Goal: Transaction & Acquisition: Purchase product/service

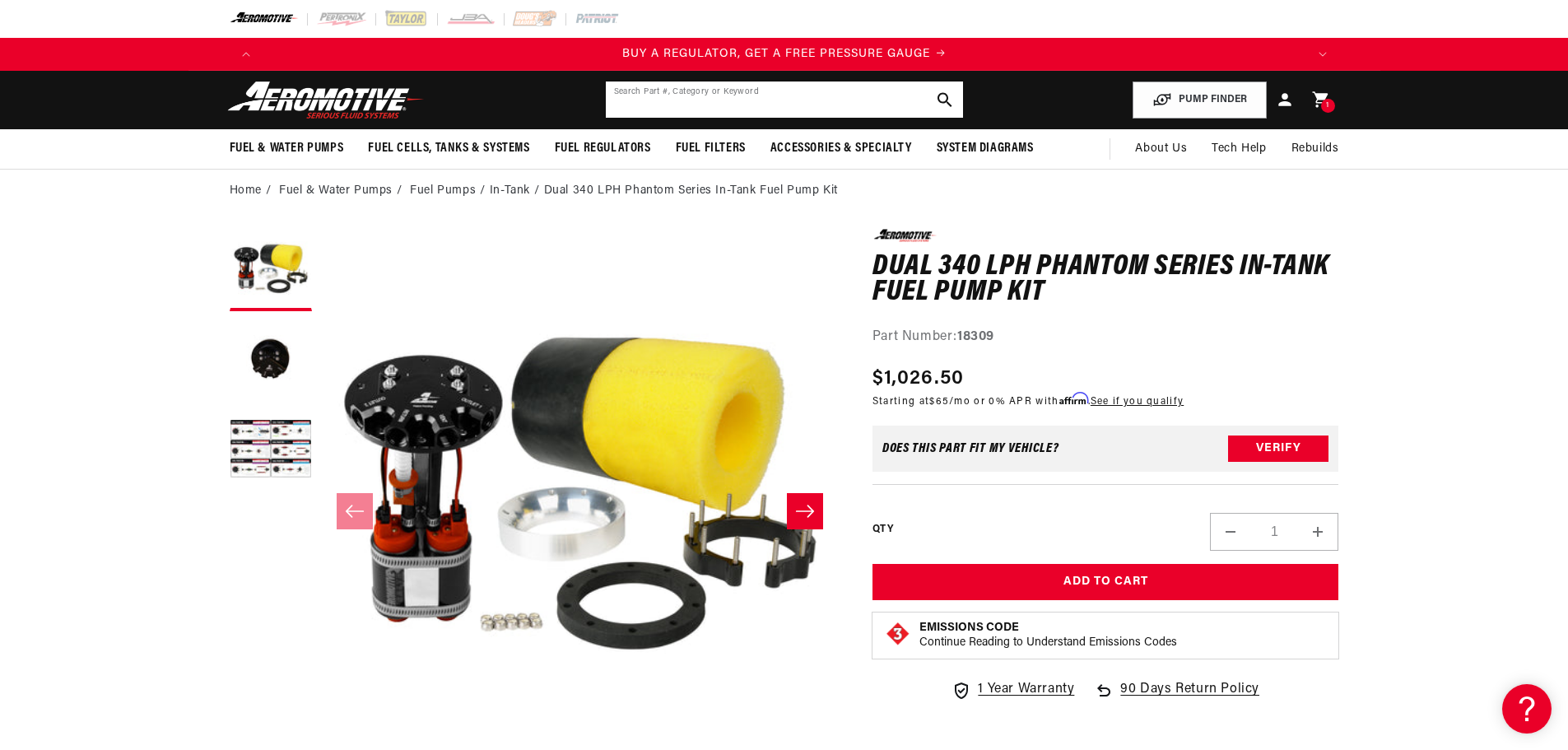
click at [712, 110] on input "text" at bounding box center [784, 99] width 357 height 37
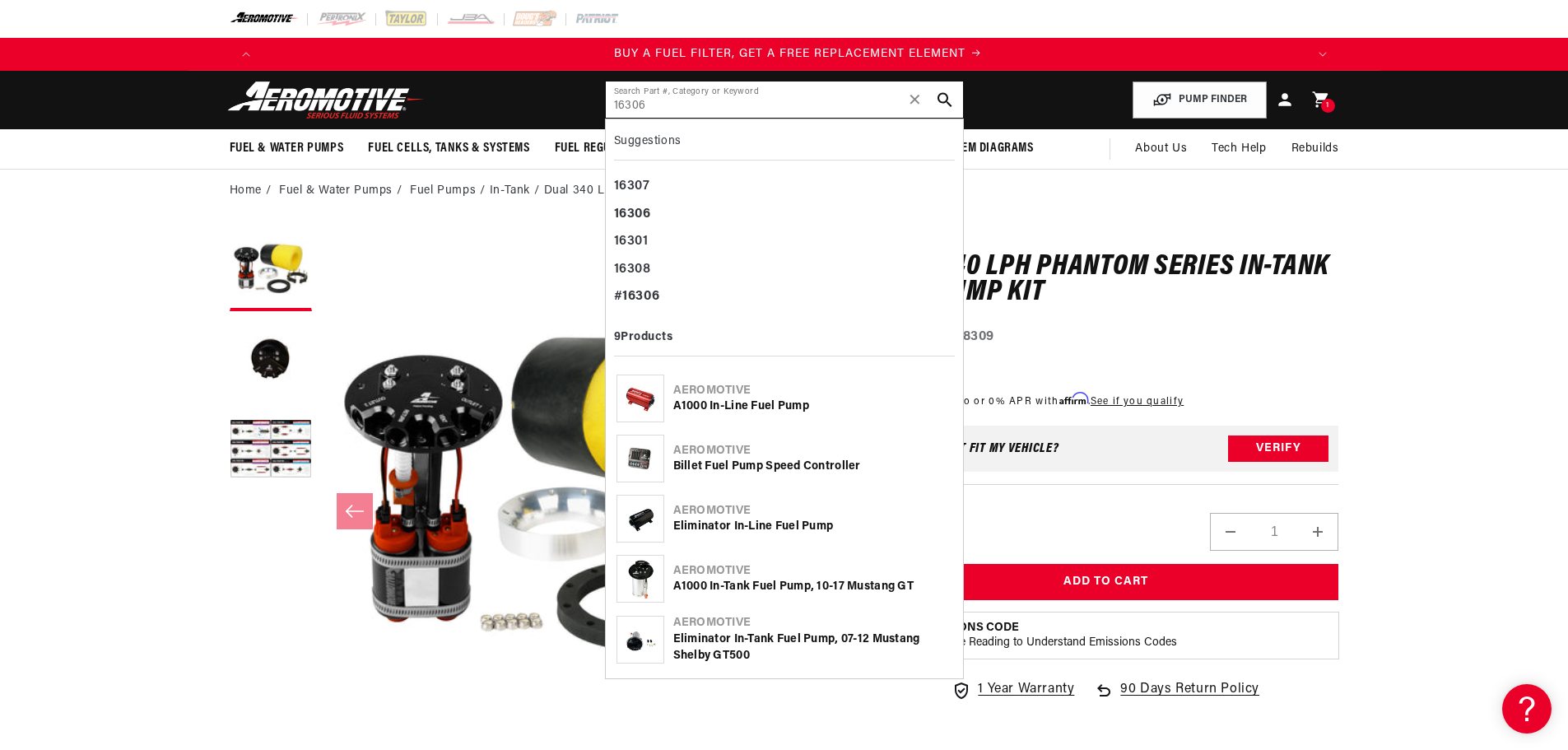
type input "16306"
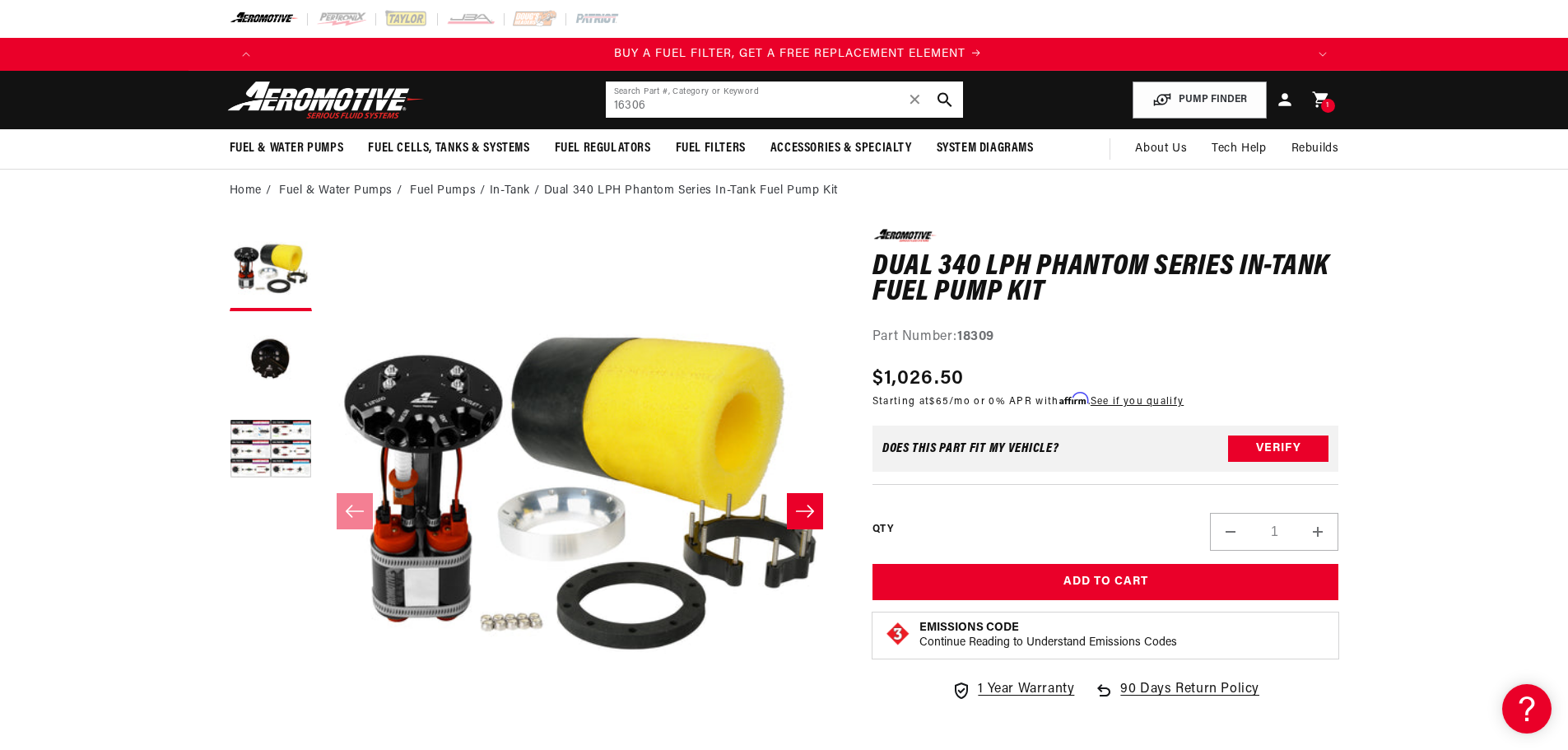
scroll to position [0, 1044]
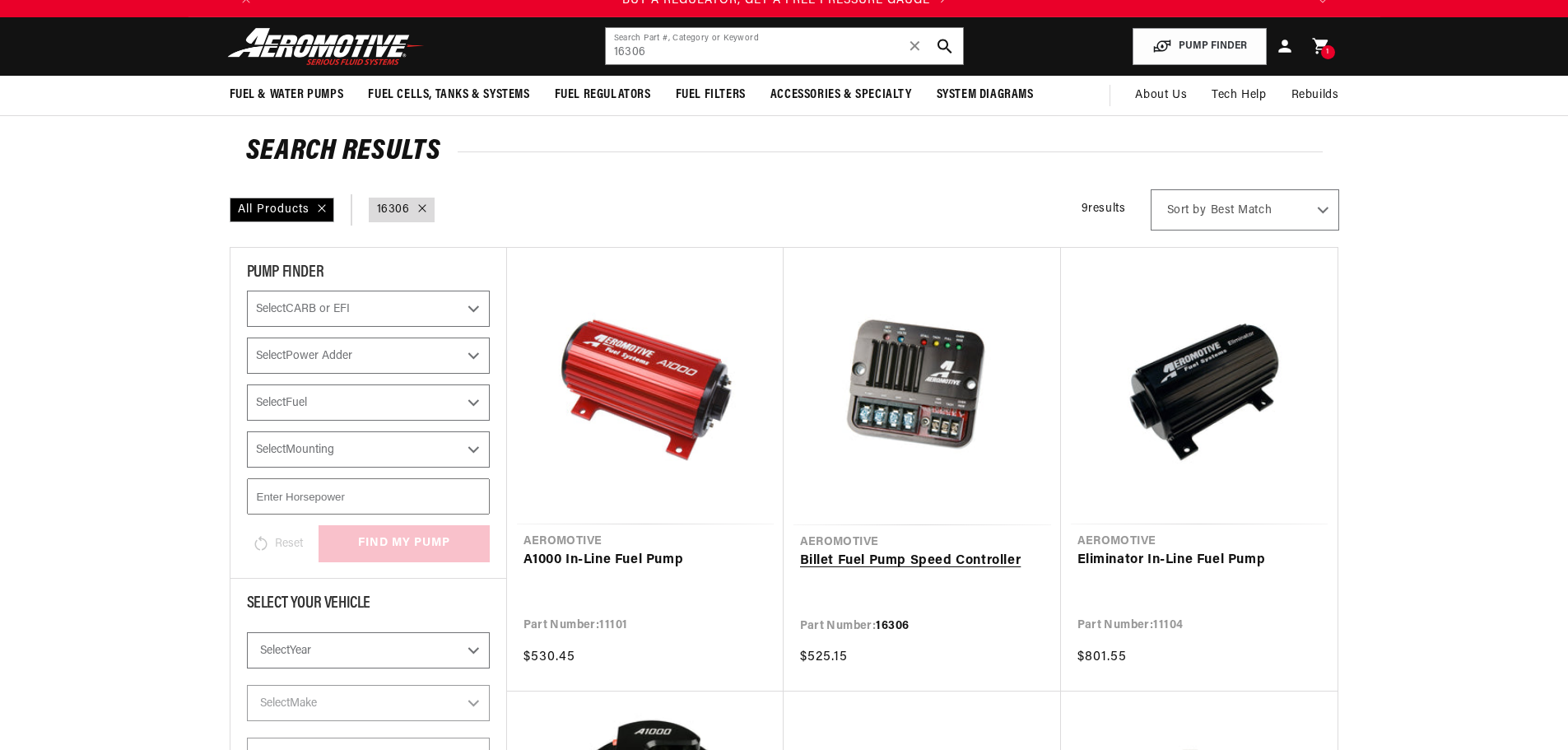
scroll to position [82, 0]
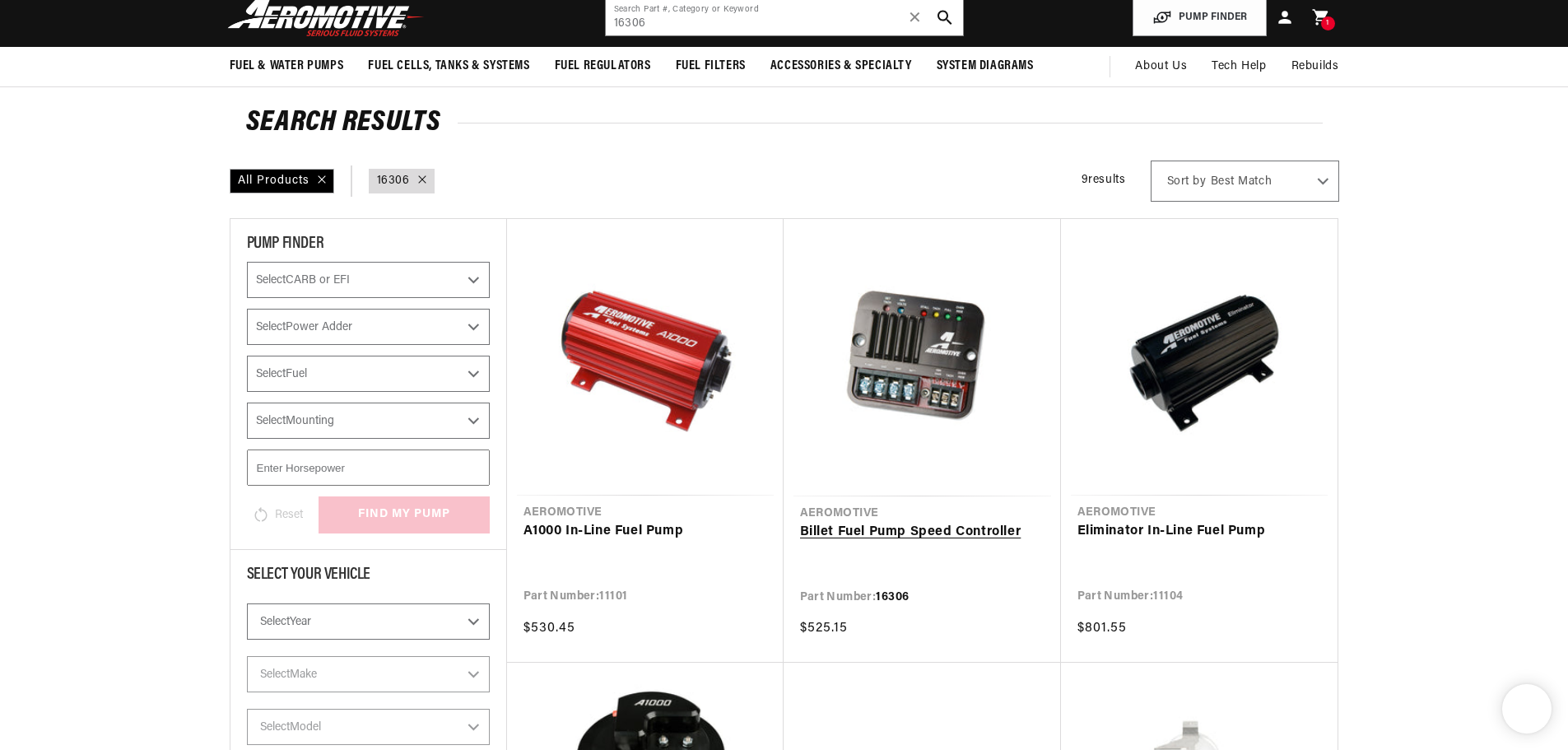
click at [887, 521] on link "Billet Fuel Pump Speed Controller" at bounding box center [922, 532] width 245 height 21
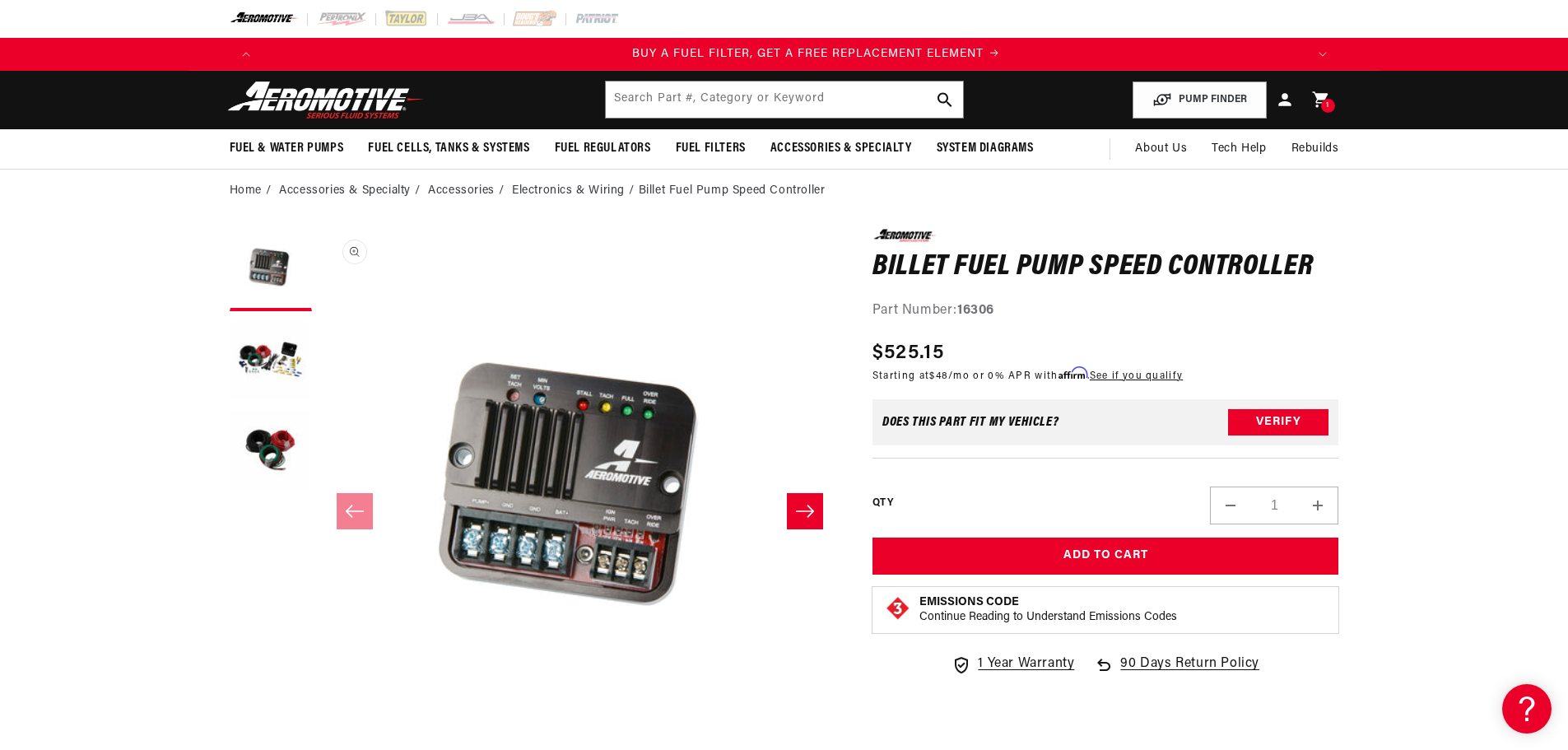
scroll to position [0, 1044]
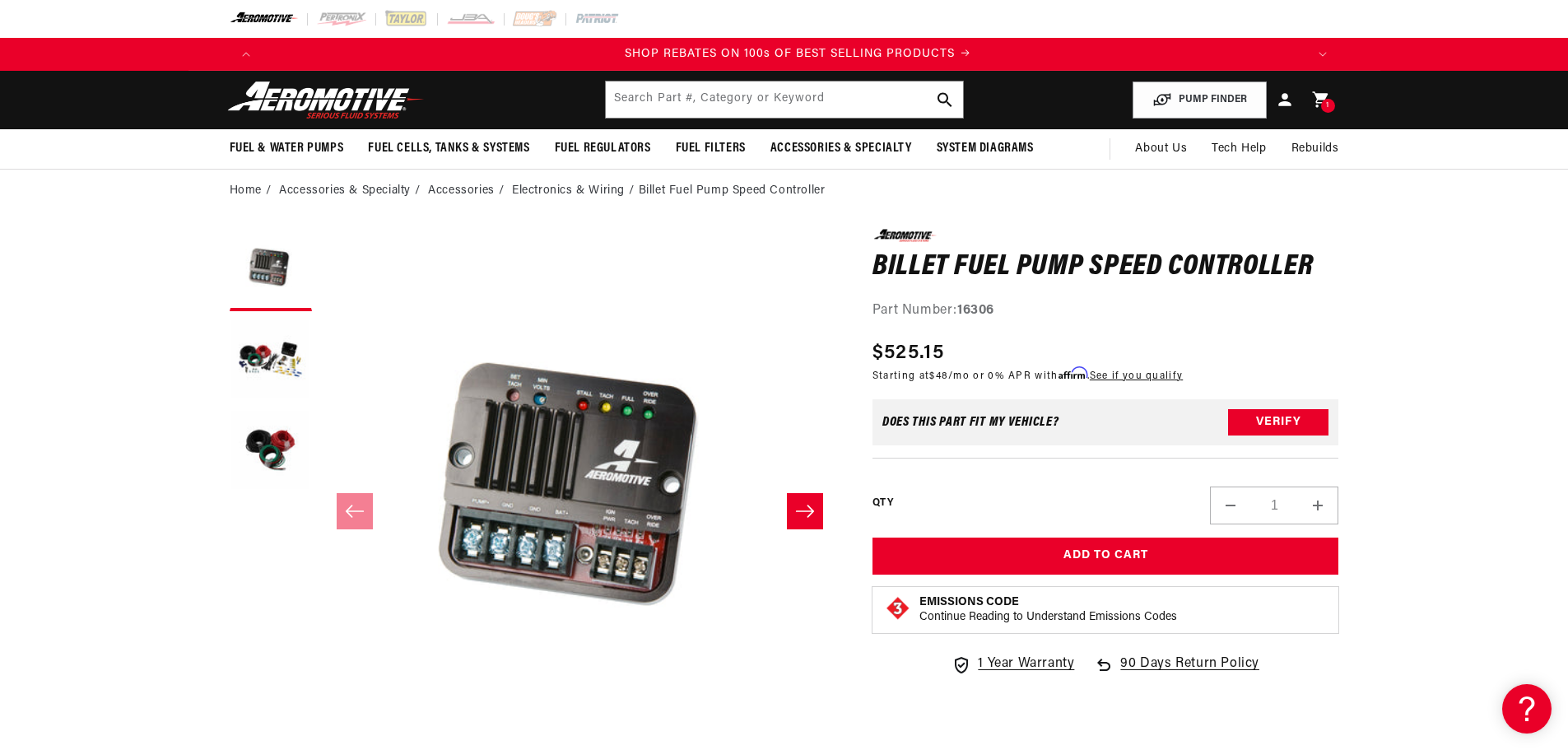
scroll to position [0, 2087]
drag, startPoint x: 1480, startPoint y: 208, endPoint x: 1504, endPoint y: 229, distance: 31.9
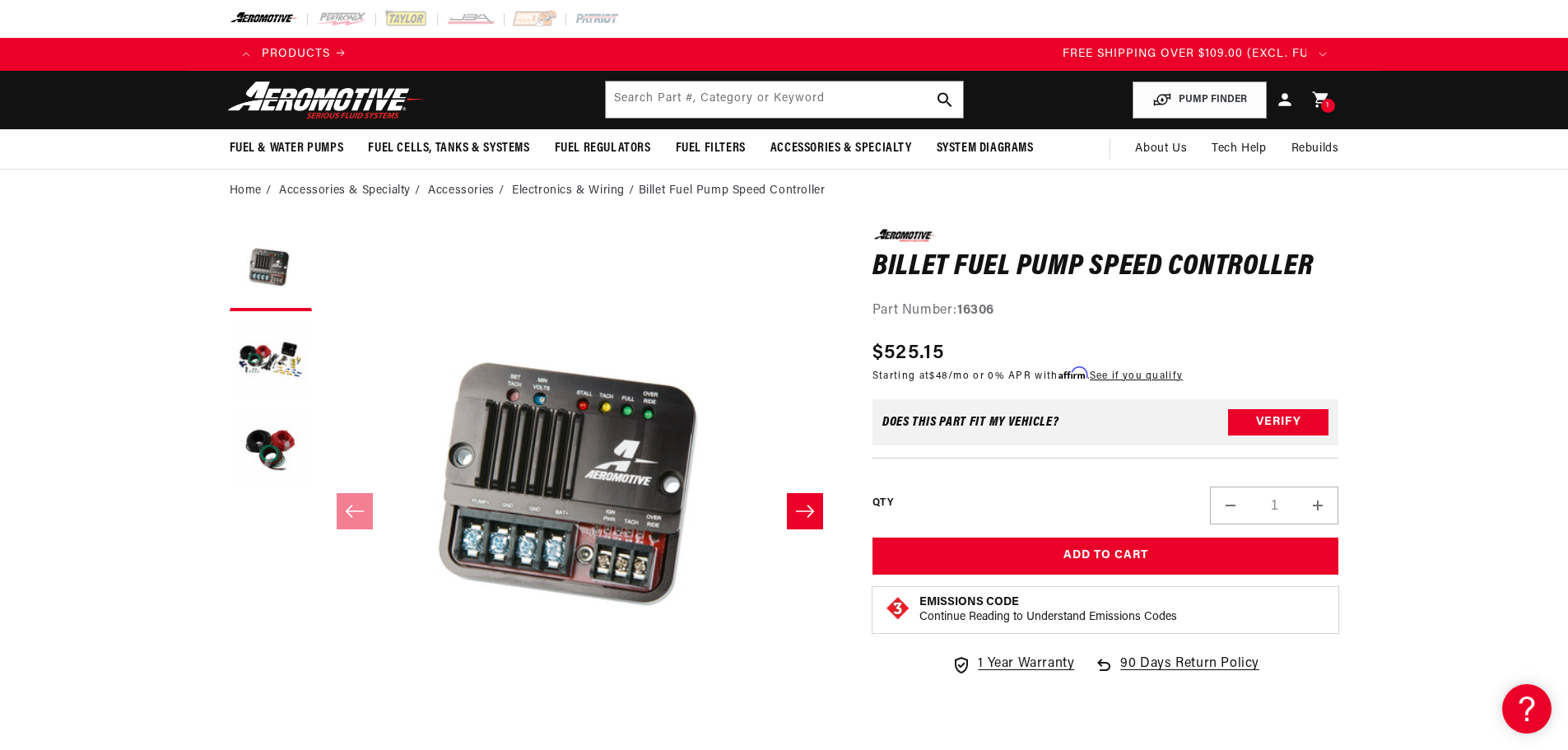
drag, startPoint x: 1446, startPoint y: 259, endPoint x: 1437, endPoint y: 268, distance: 12.7
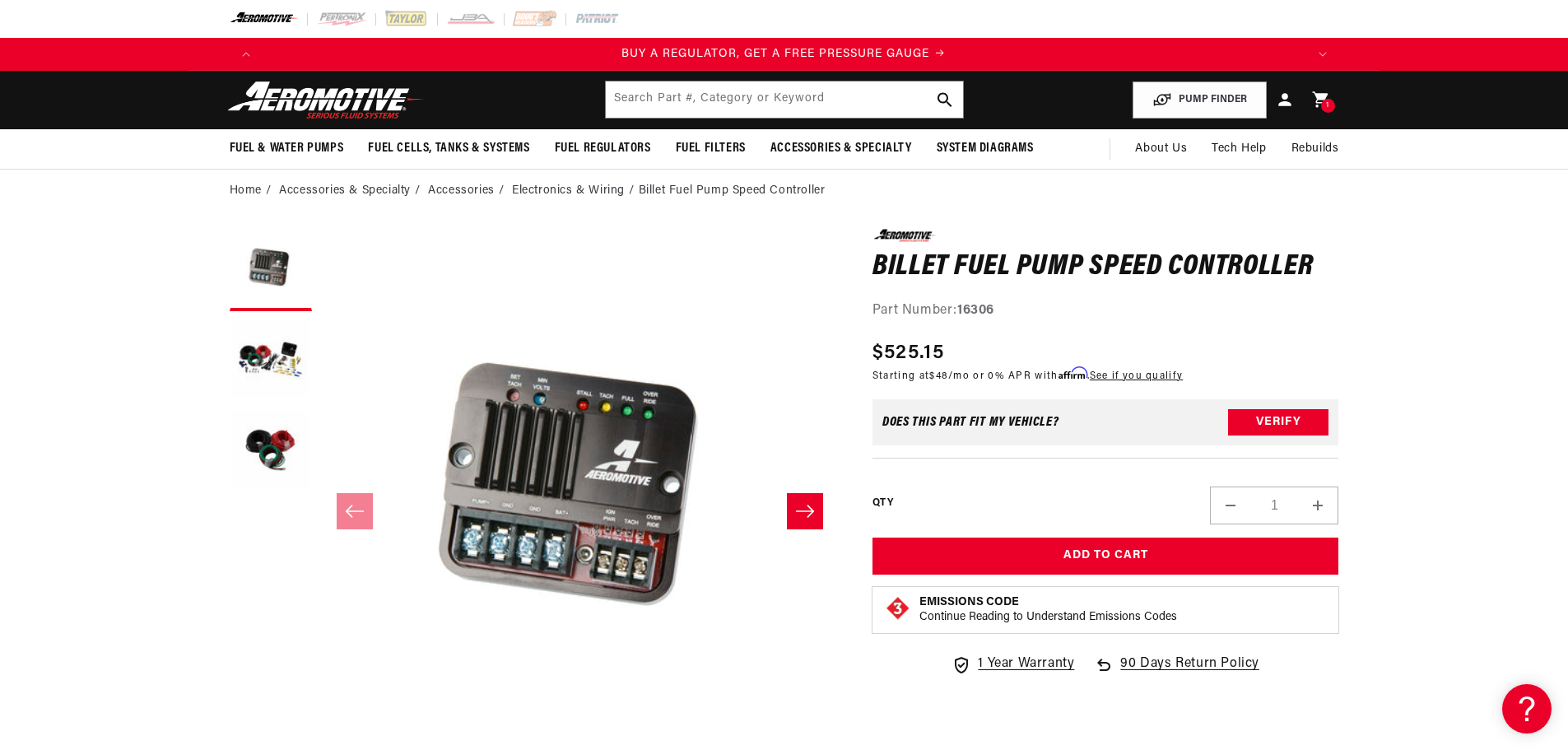
scroll to position [0, 0]
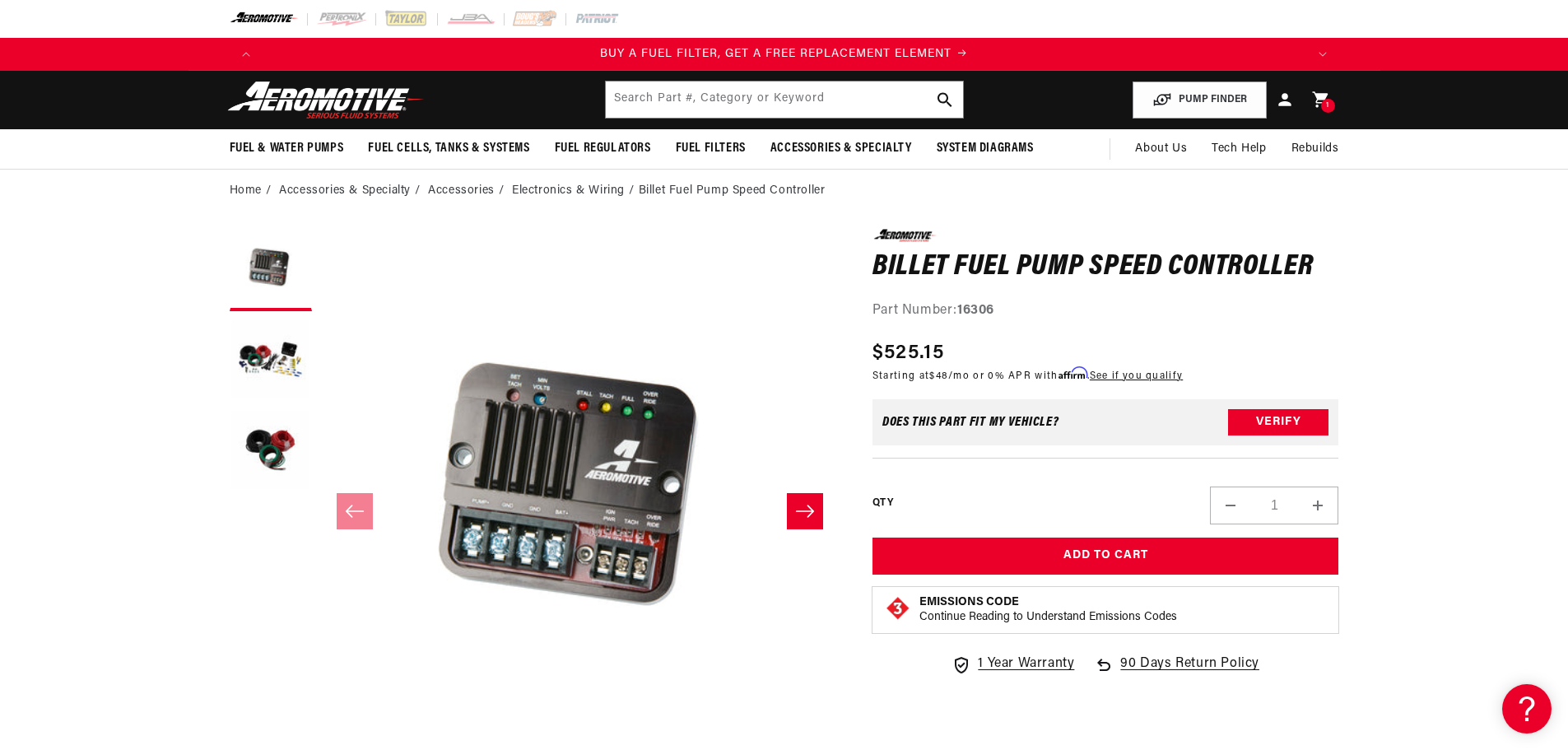
drag, startPoint x: 1448, startPoint y: 224, endPoint x: 1435, endPoint y: 221, distance: 13.3
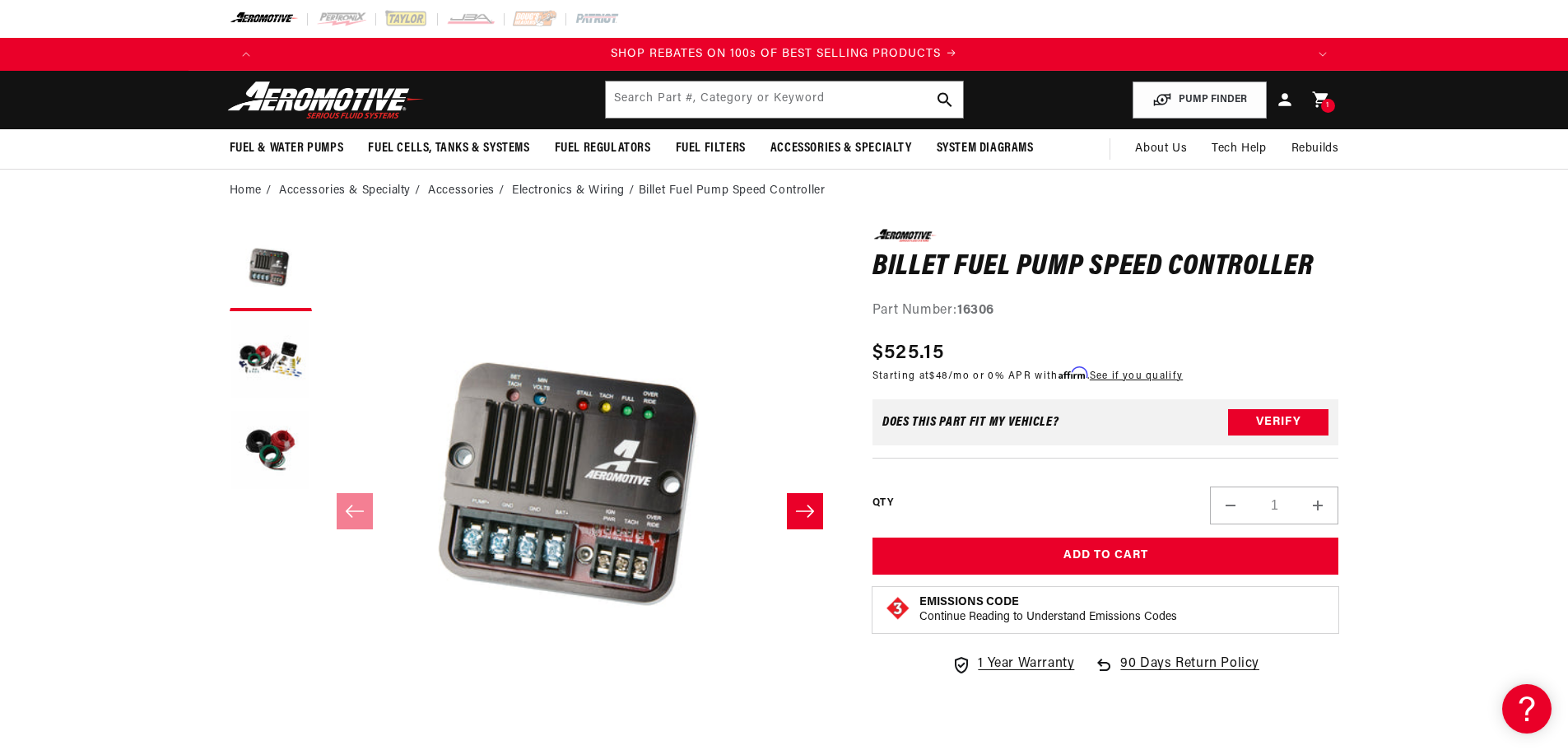
click at [1394, 195] on div "Home Accessories & Specialty Accessories Electronics & Wiring Billet Fuel Pump …" at bounding box center [784, 191] width 1568 height 18
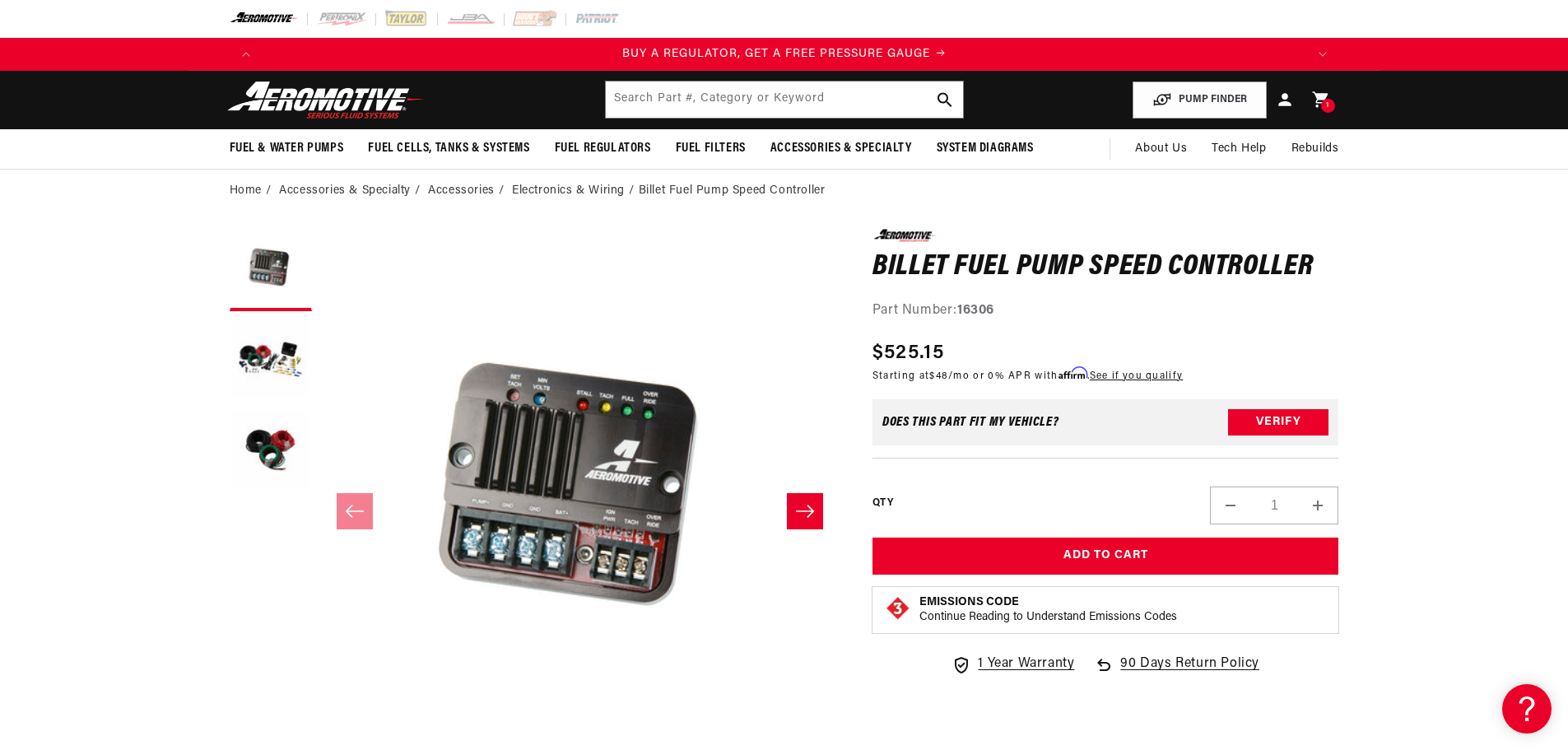
click at [1420, 199] on div "Home Accessories & Specialty Accessories Electronics & Wiring Billet Fuel Pump …" at bounding box center [784, 191] width 1568 height 18
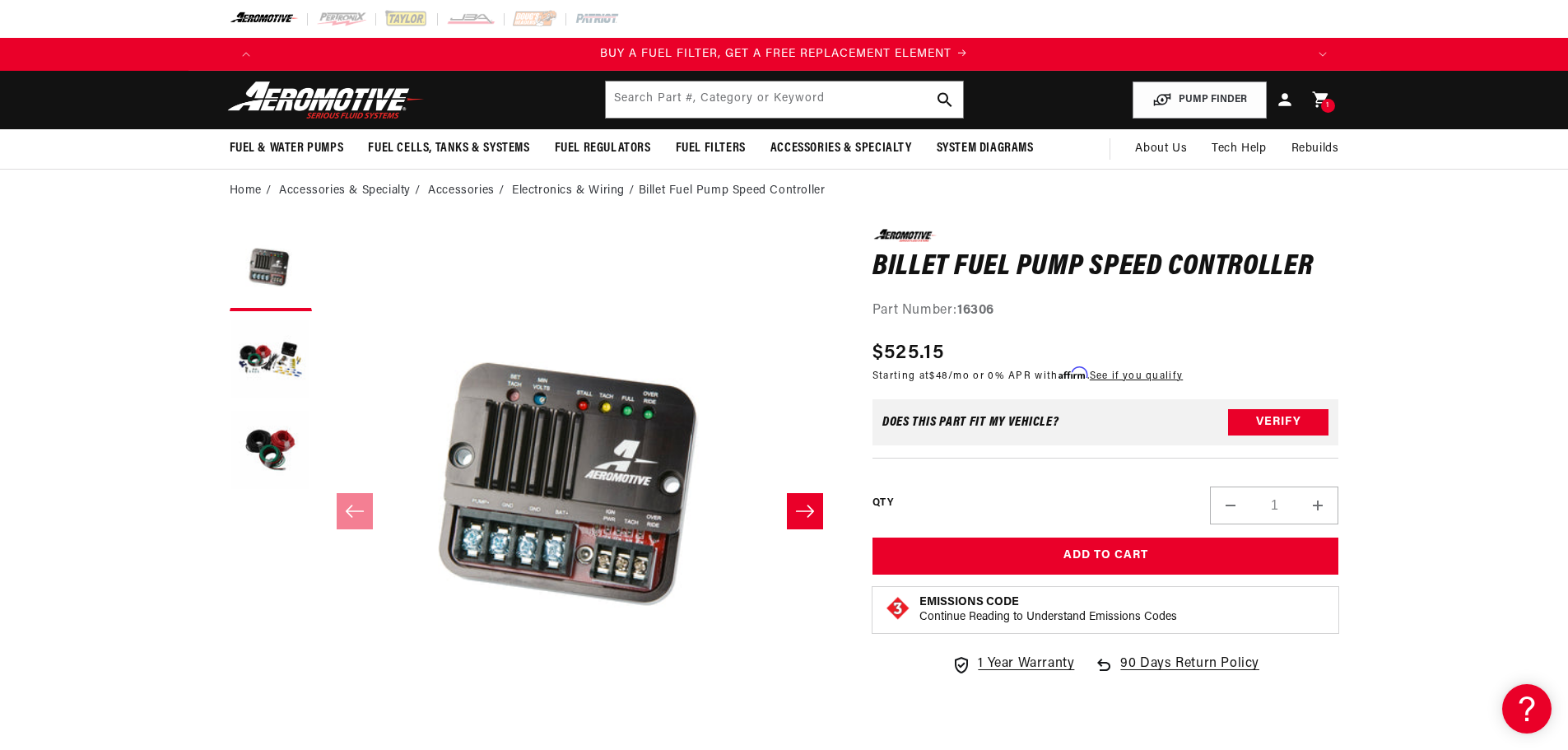
click at [1386, 193] on div "Home Accessories & Specialty Accessories Electronics & Wiring Billet Fuel Pump …" at bounding box center [784, 191] width 1568 height 18
click at [371, 103] on img at bounding box center [326, 99] width 205 height 38
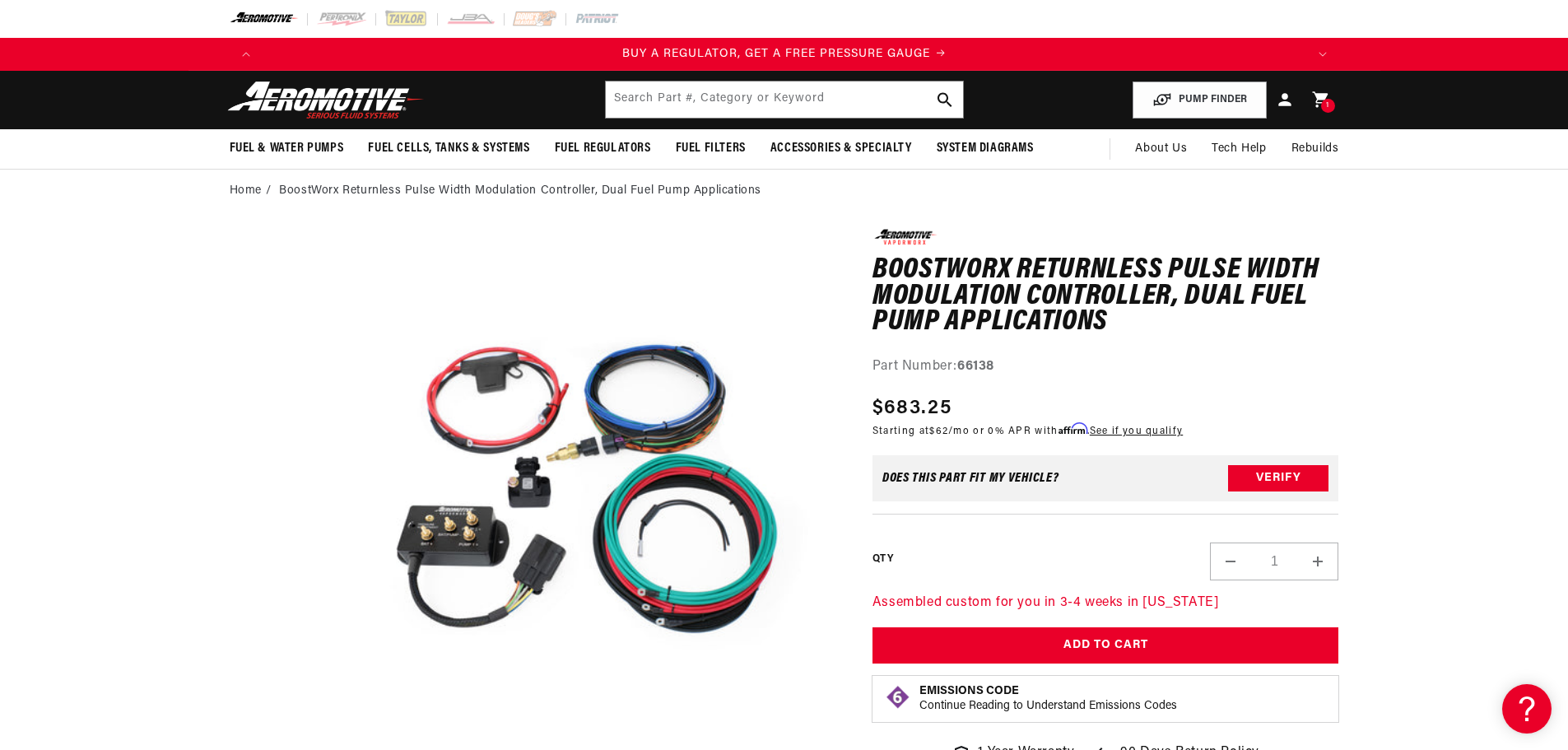
click at [328, 91] on img at bounding box center [326, 99] width 205 height 38
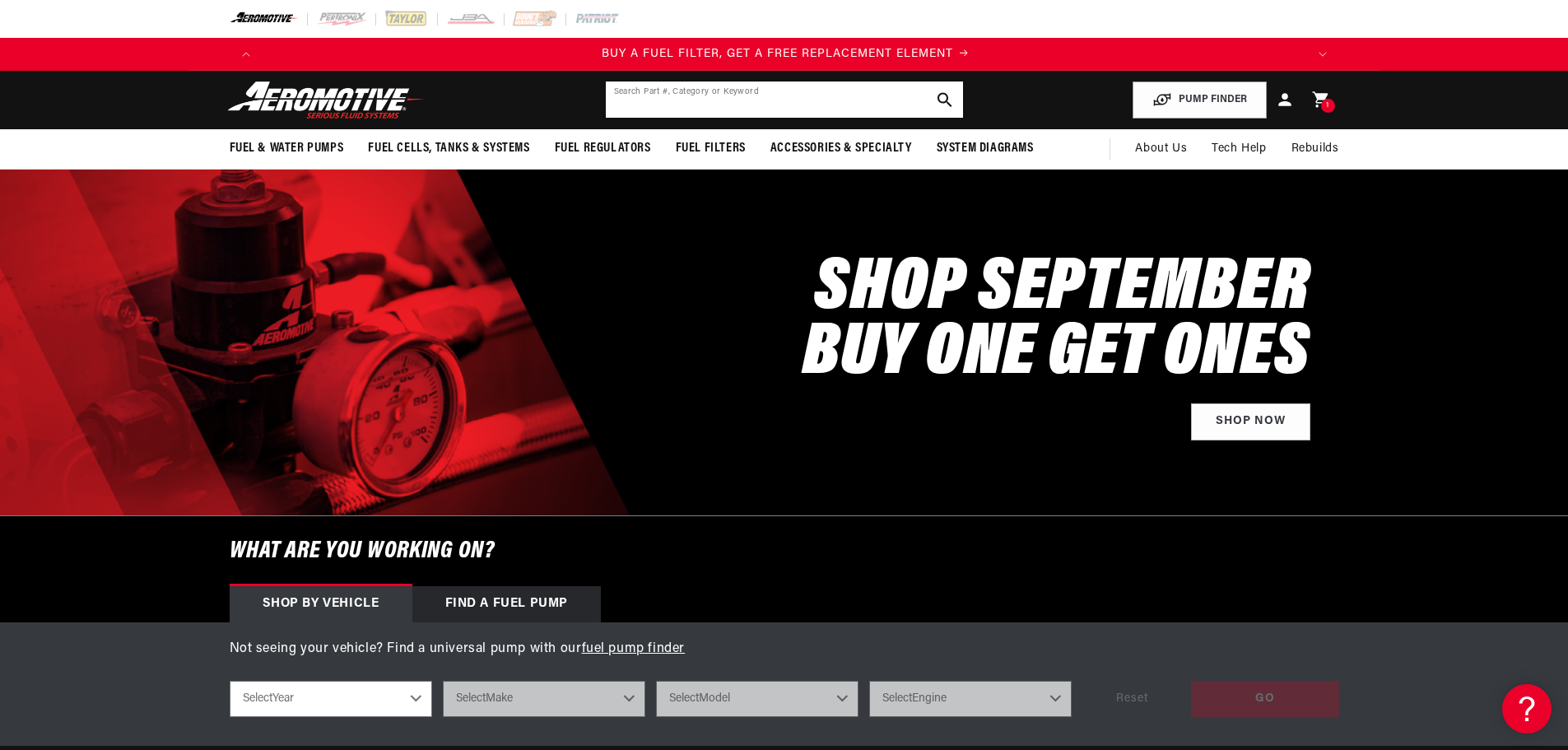
scroll to position [0, 1044]
click at [667, 99] on input "text" at bounding box center [784, 99] width 357 height 37
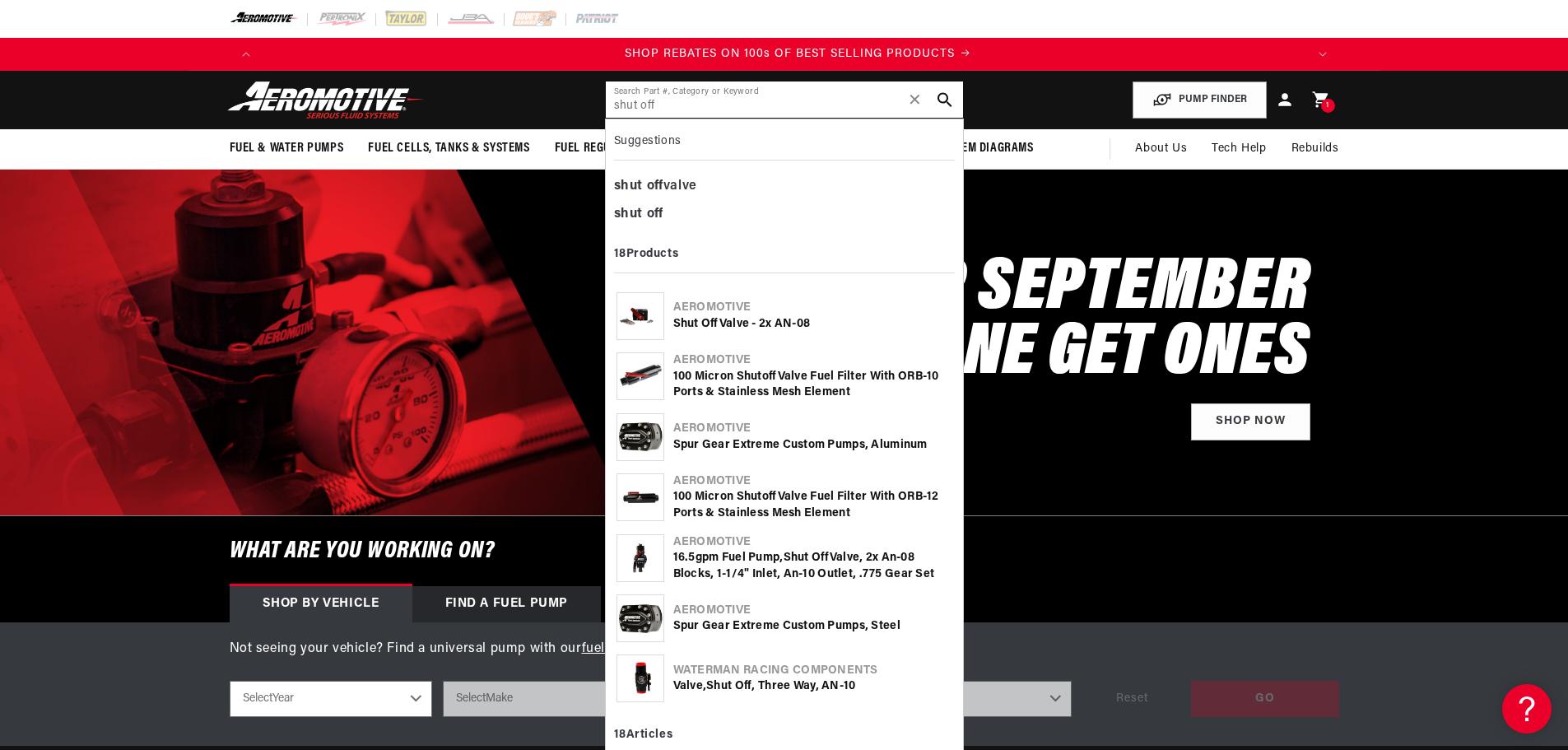
scroll to position [0, 2087]
type input "shut off"
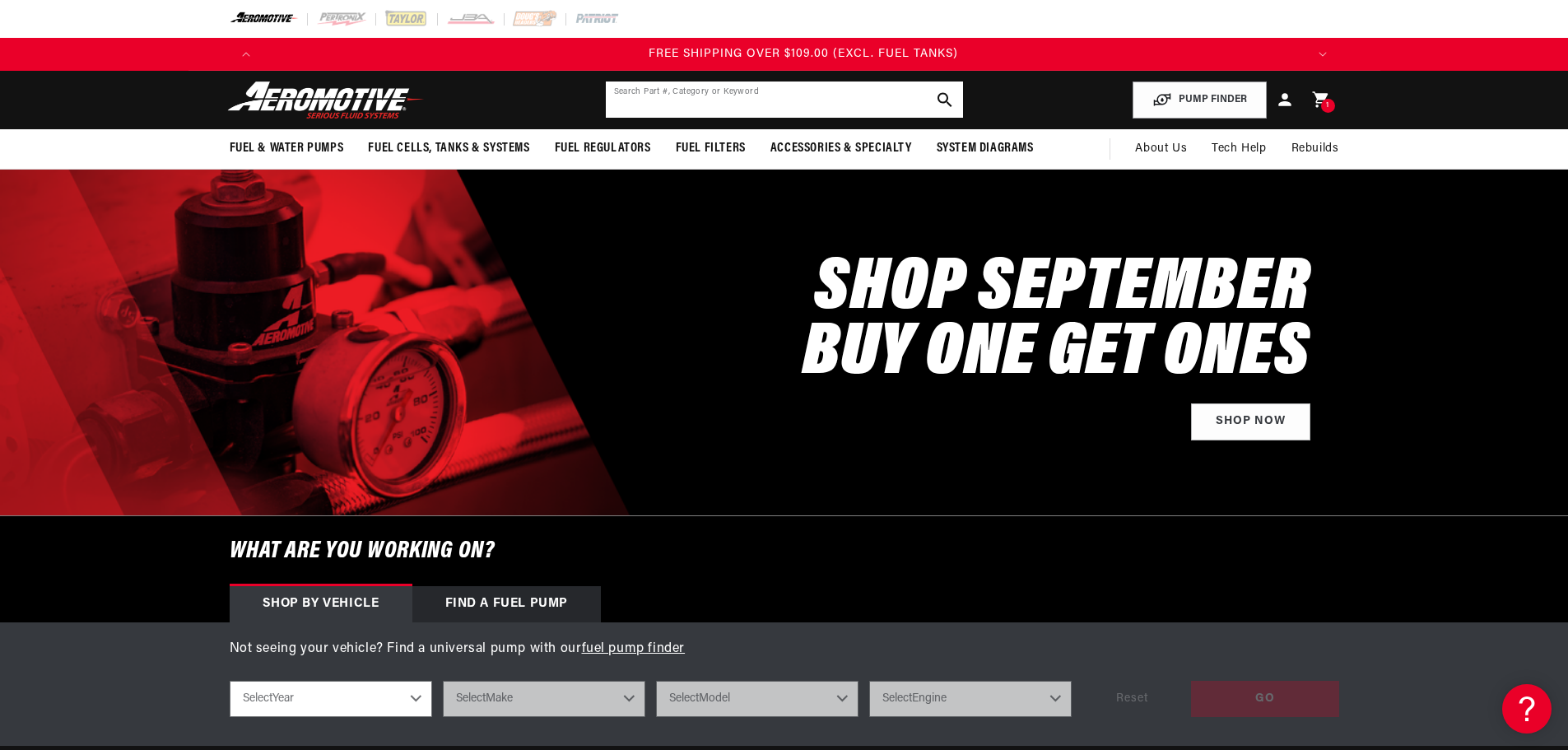
scroll to position [0, 3131]
click at [663, 104] on input "text" at bounding box center [784, 99] width 357 height 37
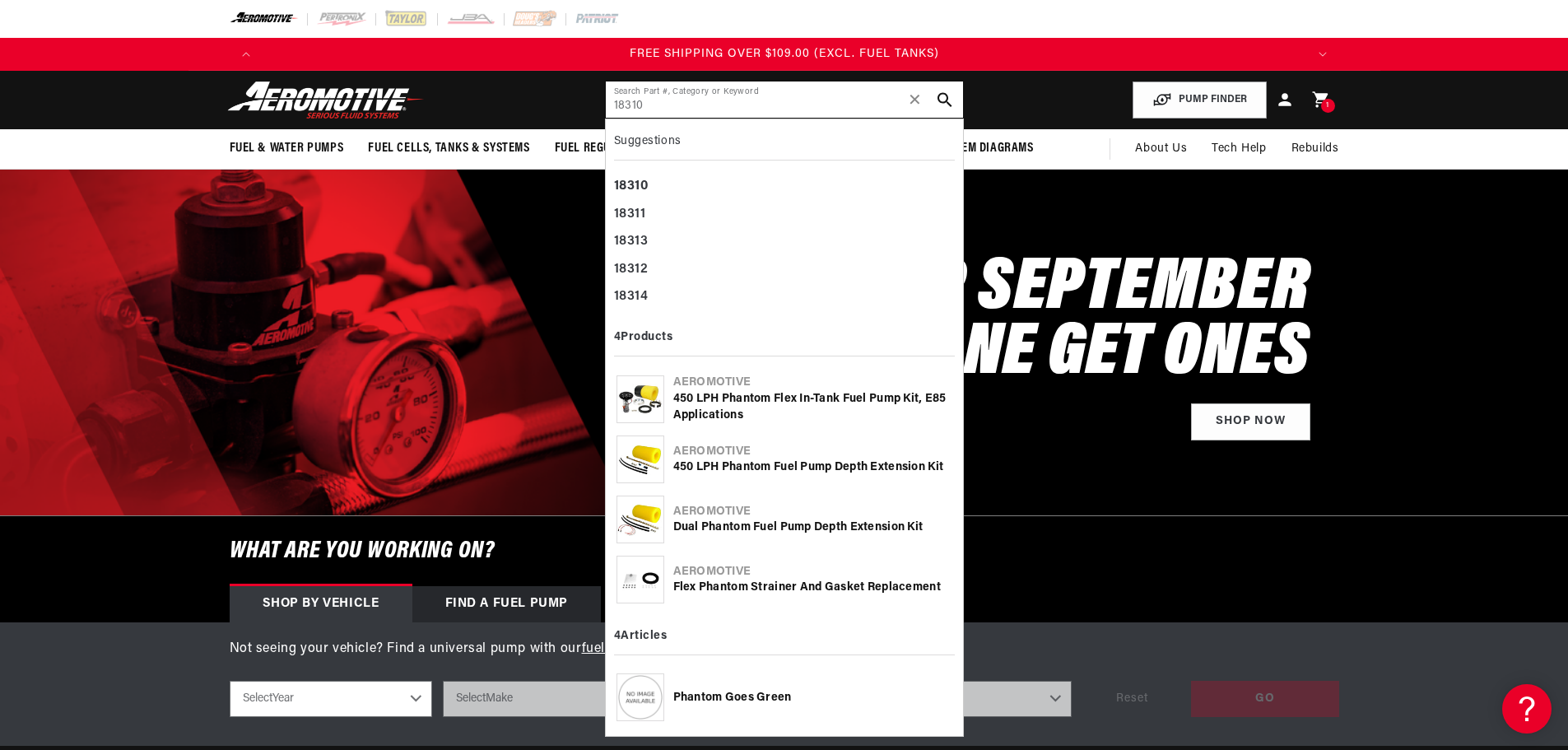
type input "18310"
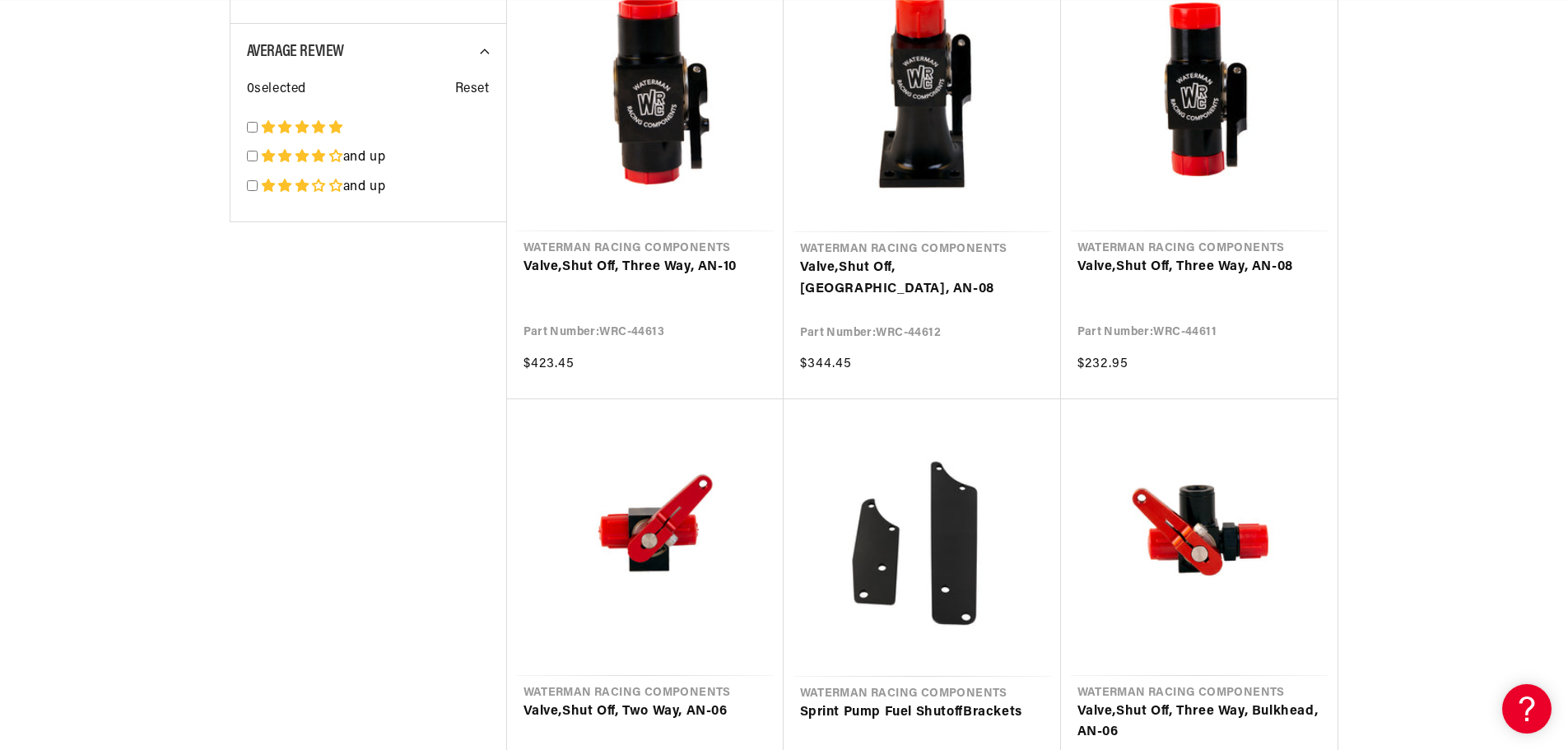
scroll to position [1481, 0]
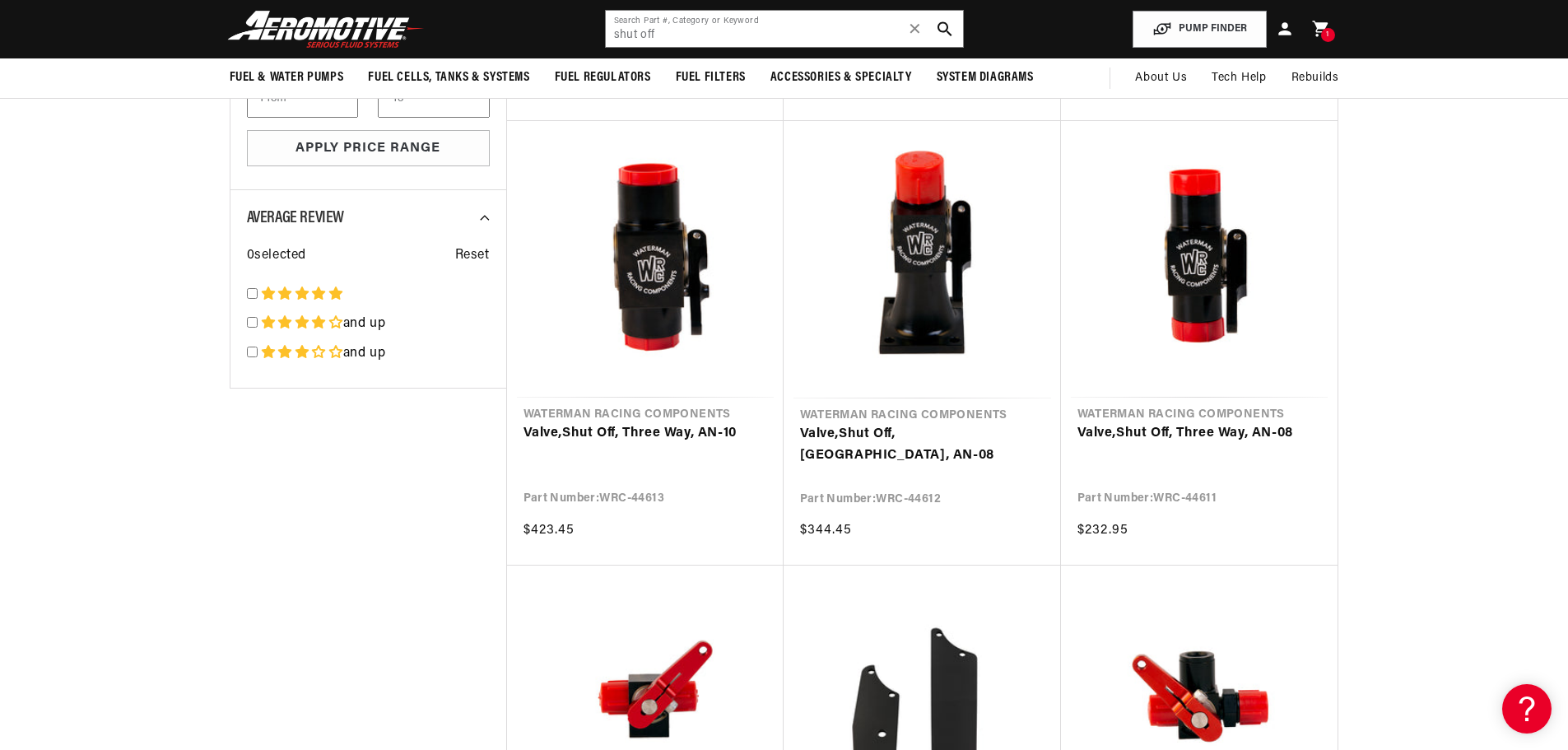
scroll to position [988, 0]
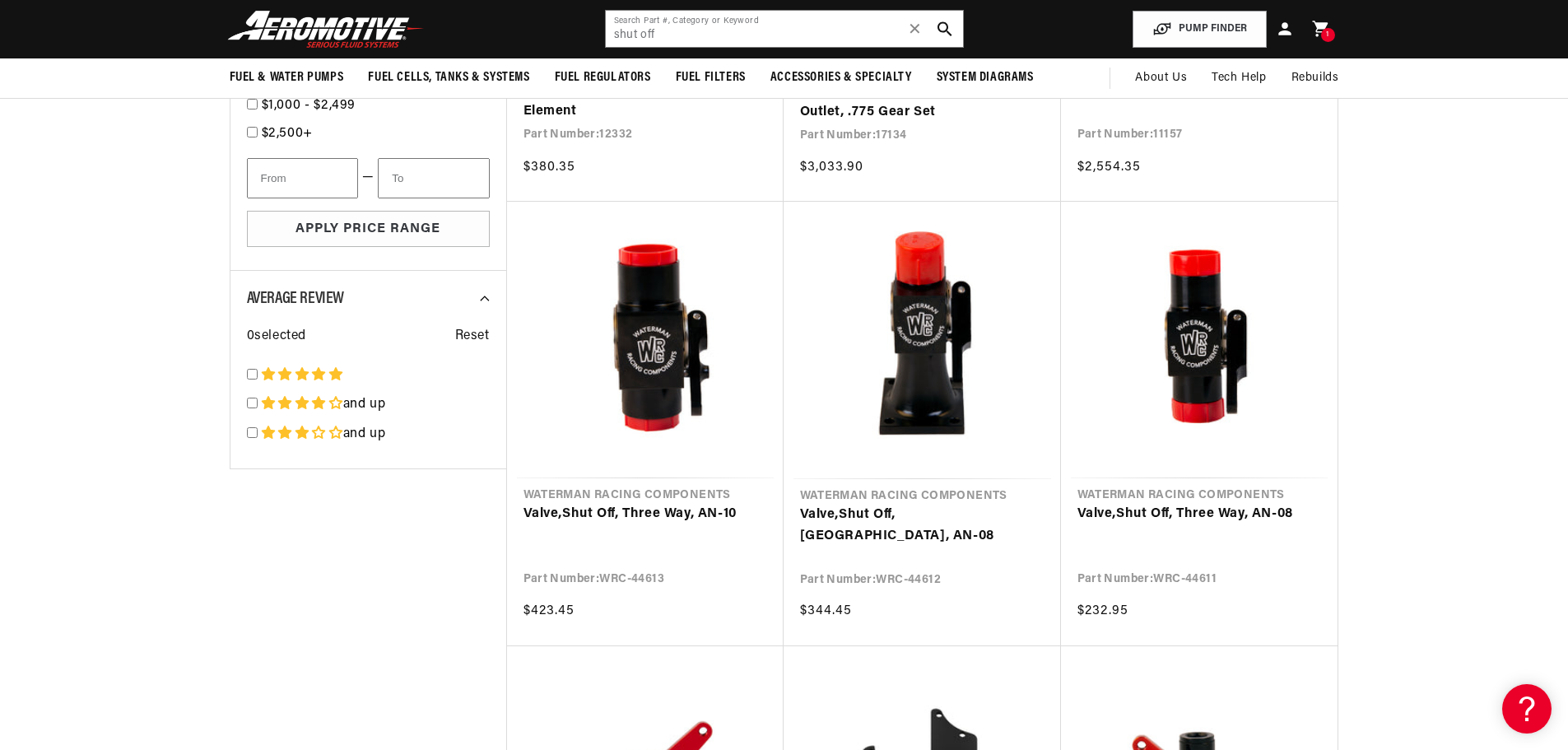
drag, startPoint x: 373, startPoint y: 34, endPoint x: 352, endPoint y: 28, distance: 21.8
click at [373, 34] on img at bounding box center [326, 29] width 205 height 38
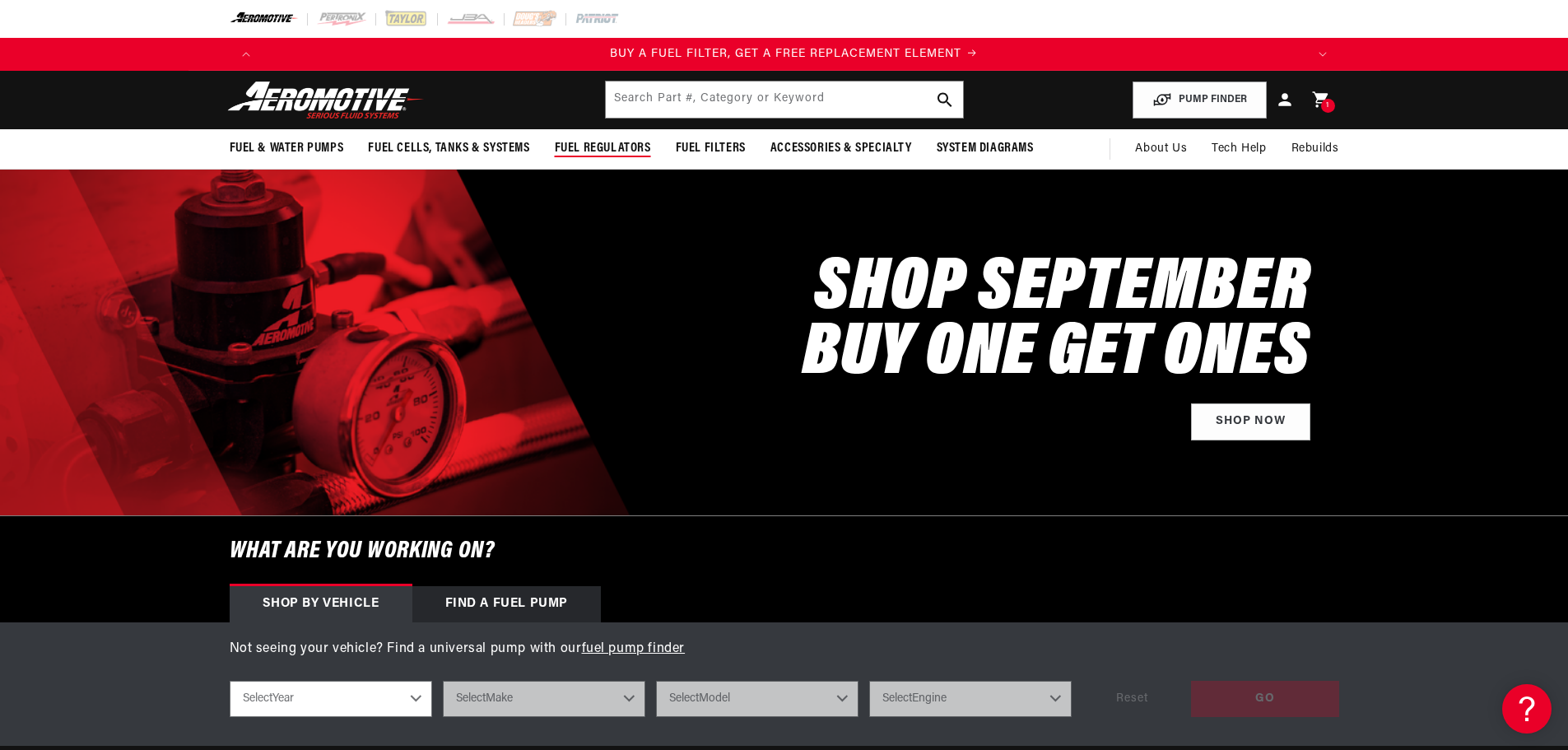
scroll to position [0, 1044]
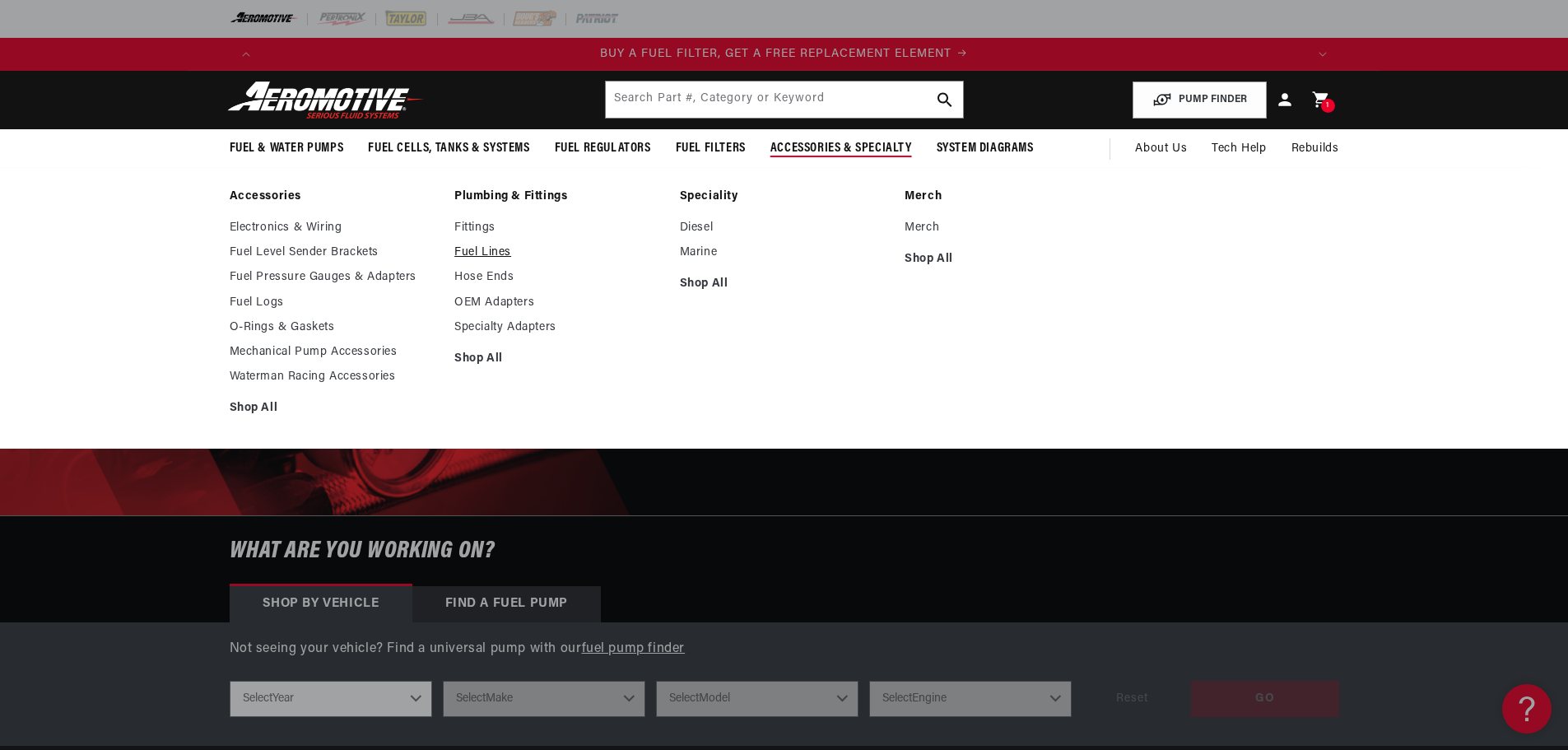
click at [495, 246] on link "Fuel Lines" at bounding box center [559, 253] width 209 height 15
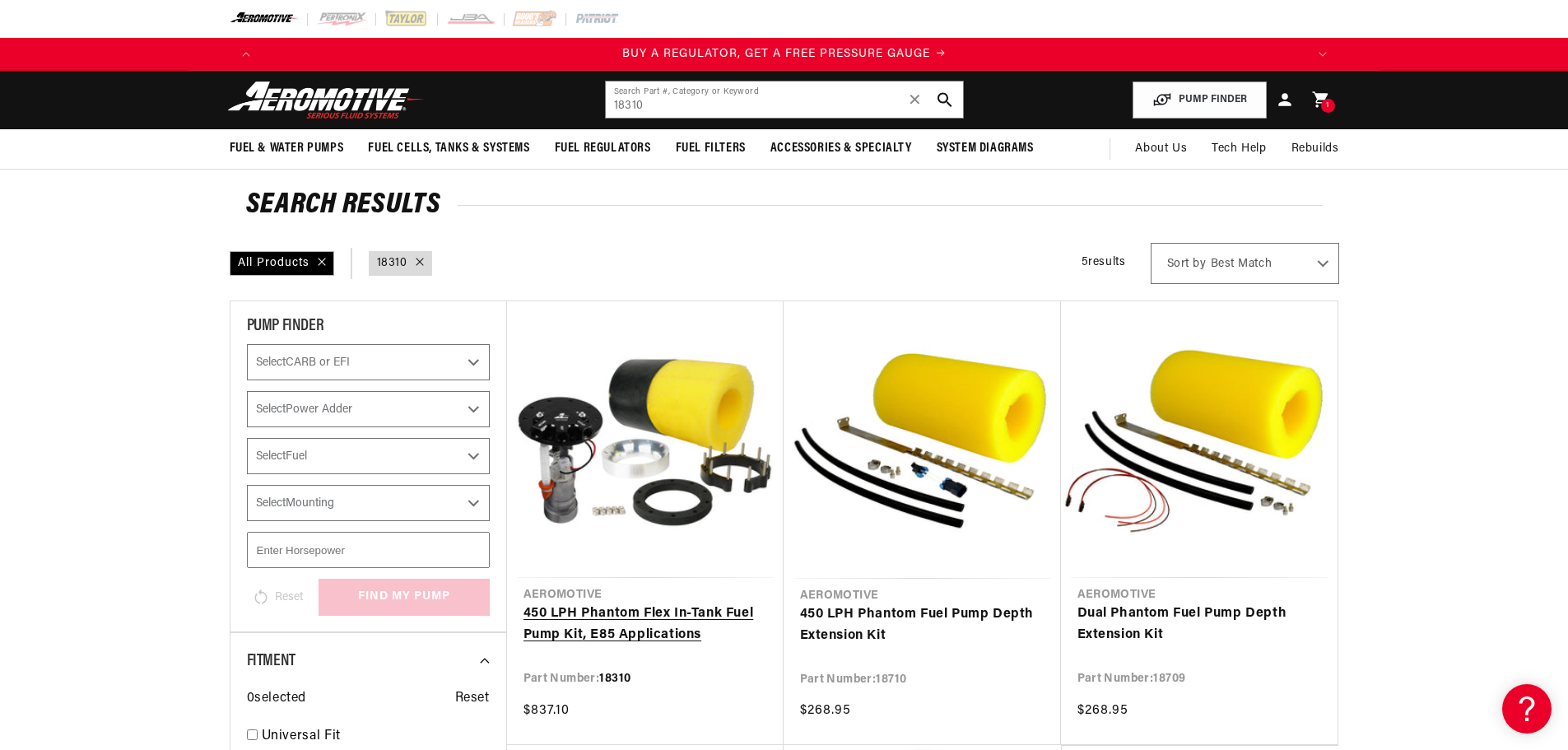
click at [640, 615] on link "450 LPH Phantom Flex In-Tank Fuel Pump Kit, E85 Applications" at bounding box center [645, 624] width 244 height 42
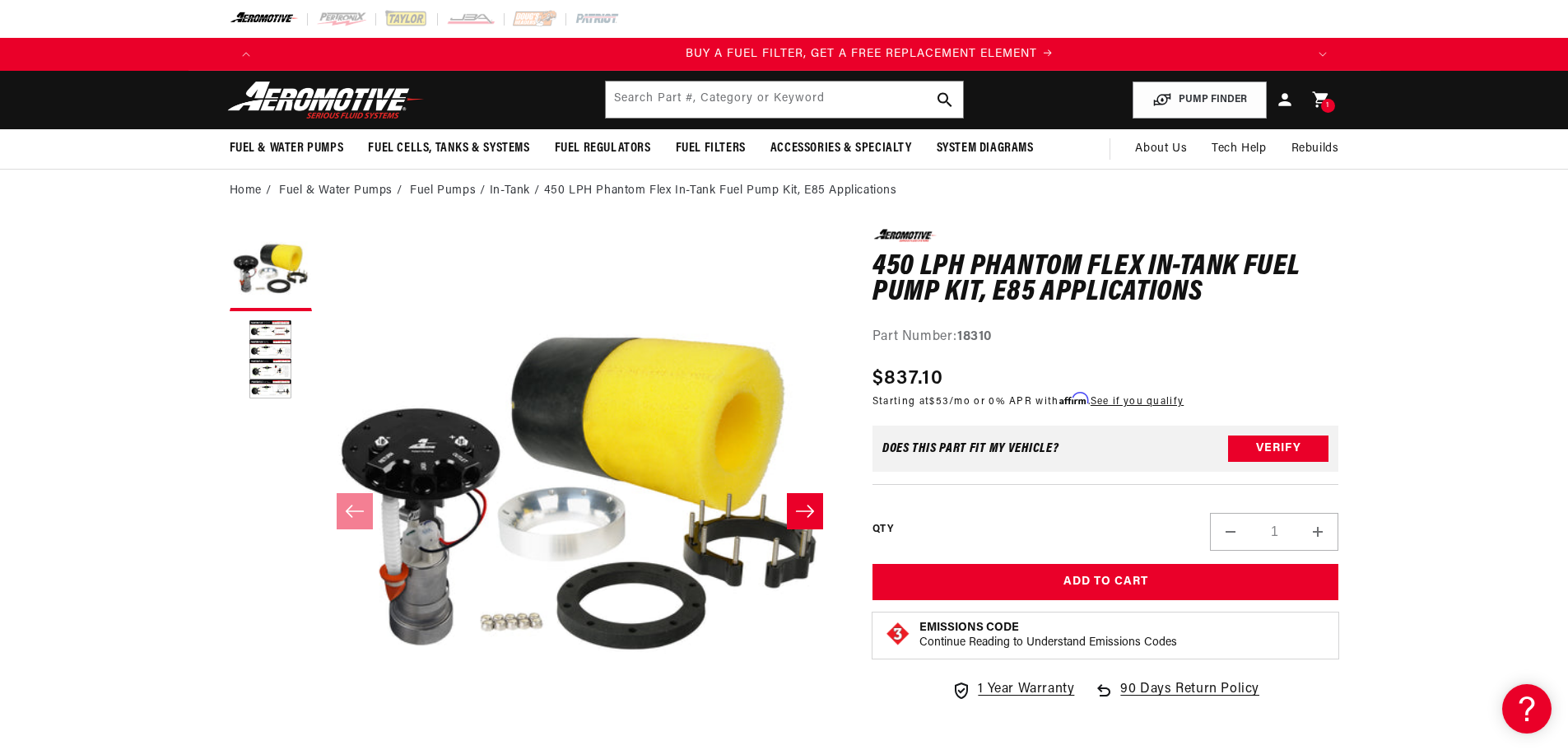
scroll to position [0, 1044]
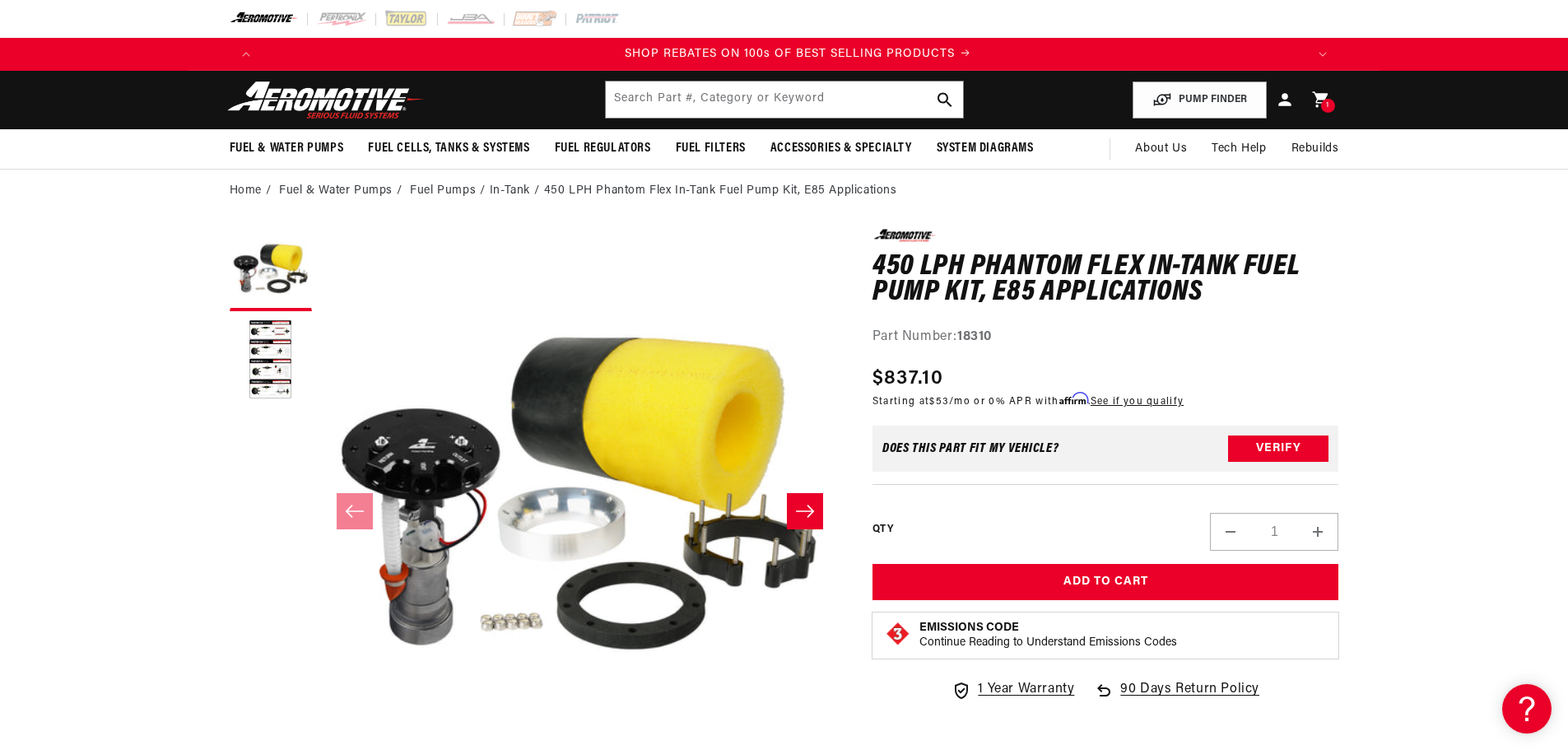
scroll to position [0, 2087]
click at [255, 350] on button "Load image 2 in gallery view" at bounding box center [271, 361] width 82 height 82
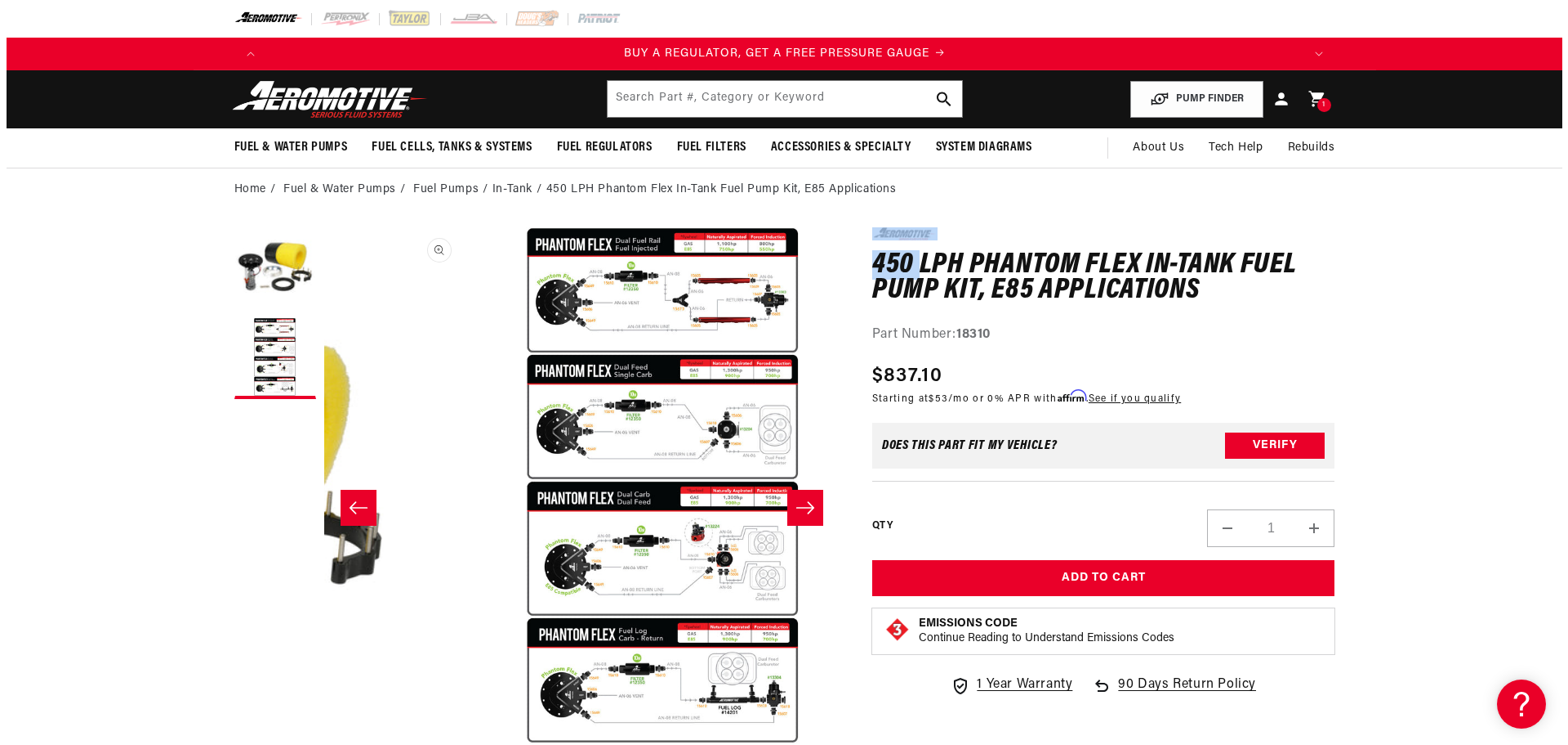
scroll to position [0, 516]
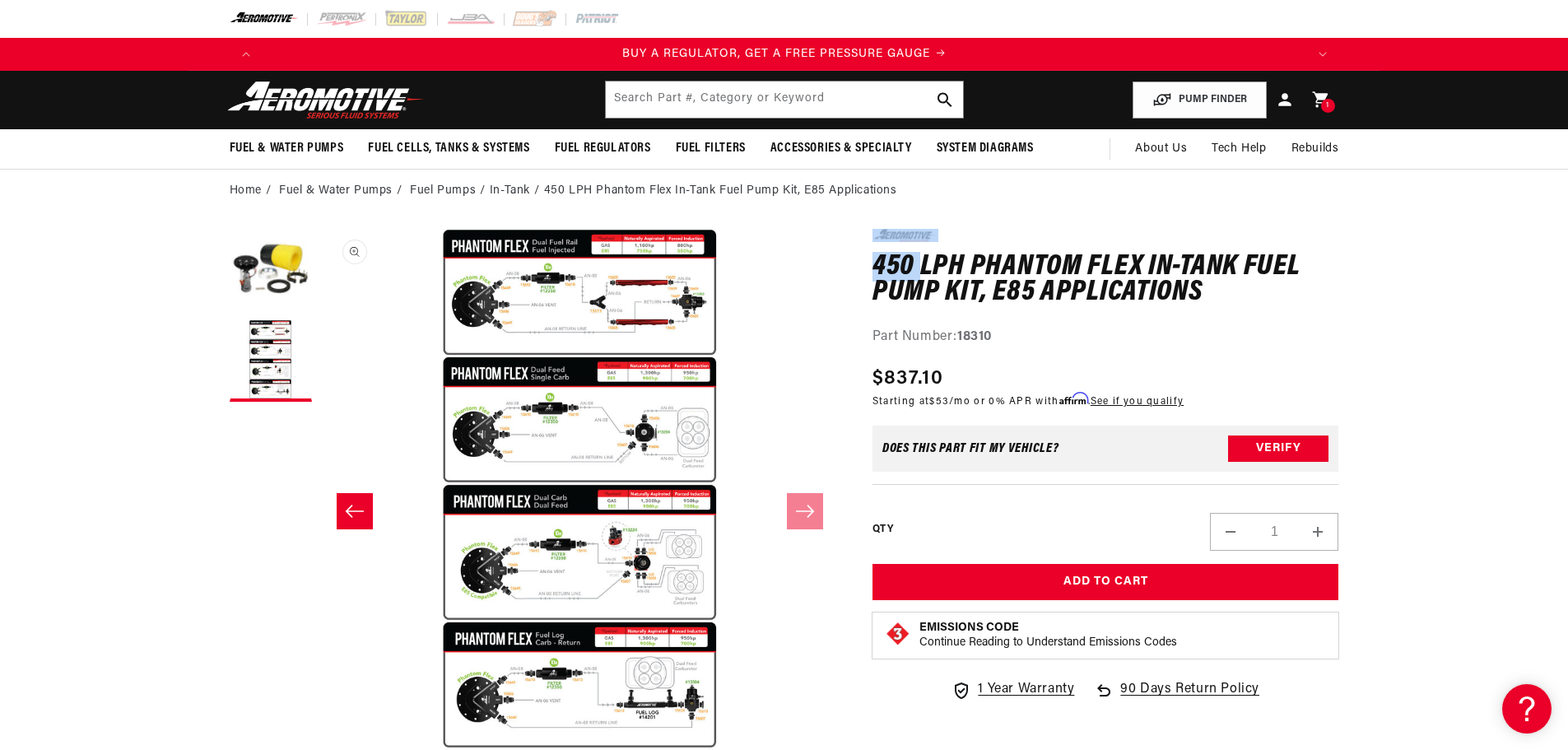
click at [320, 749] on button "Open media 2 in modal" at bounding box center [320, 749] width 0 height 0
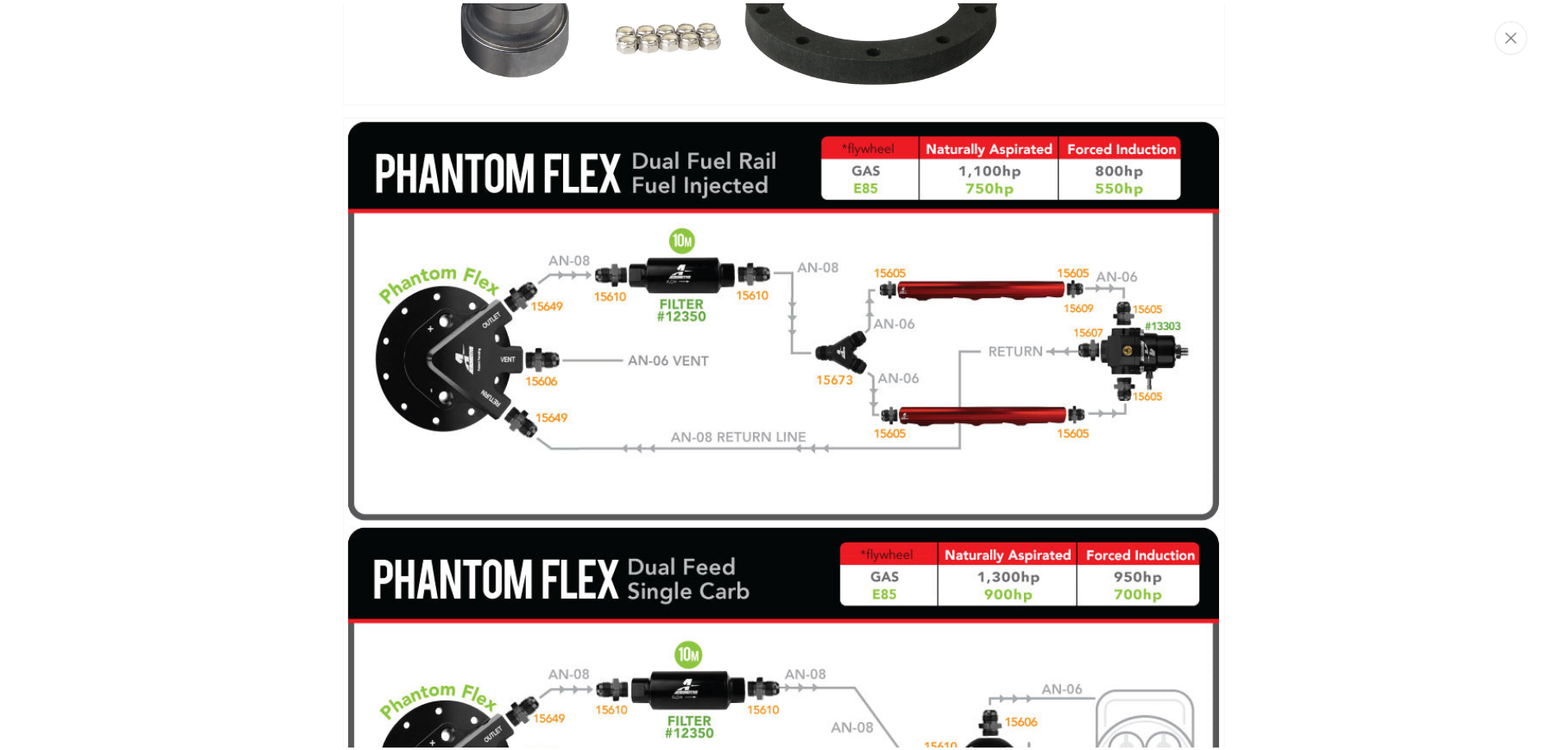
scroll to position [0, 0]
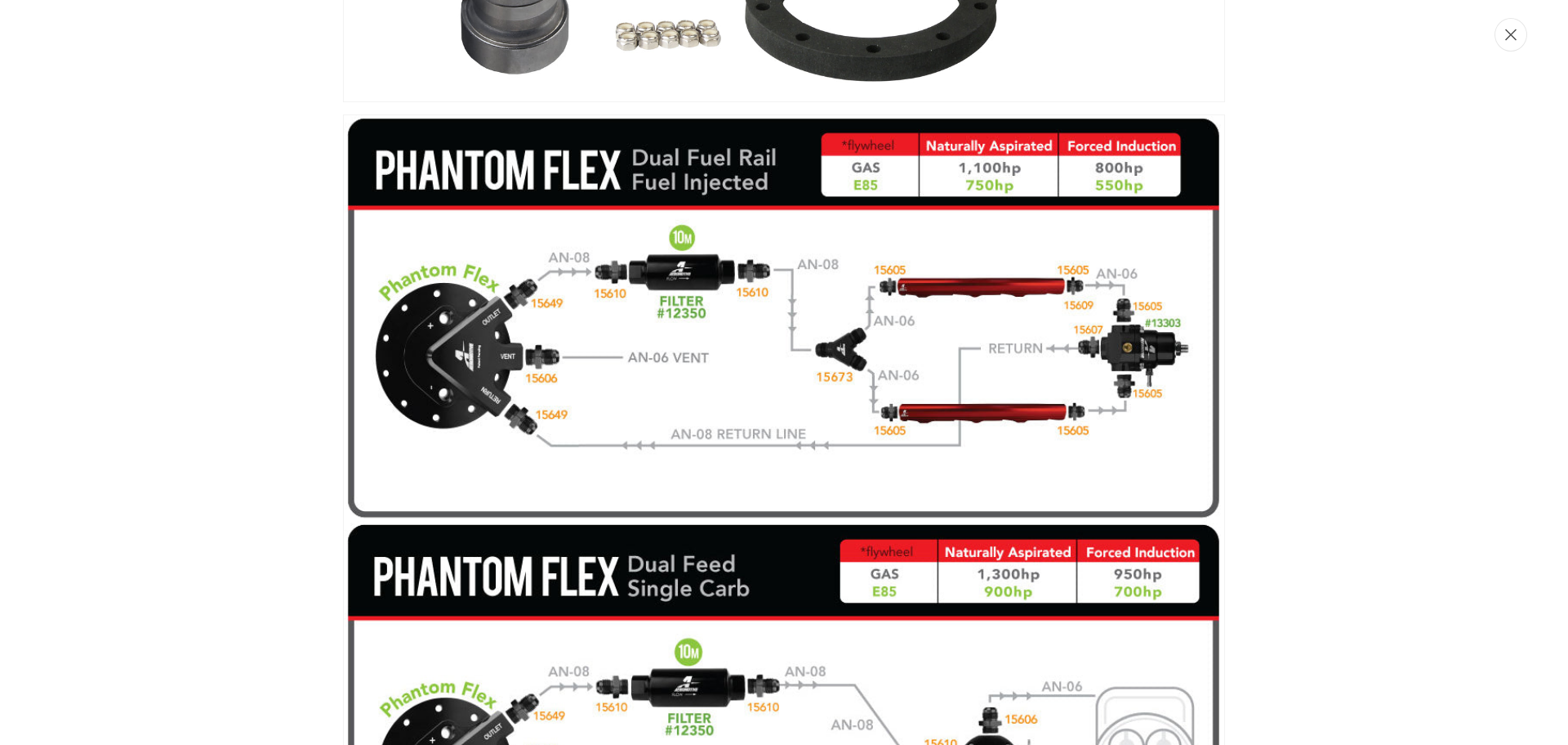
click at [1517, 43] on button "Close" at bounding box center [1510, 35] width 33 height 34
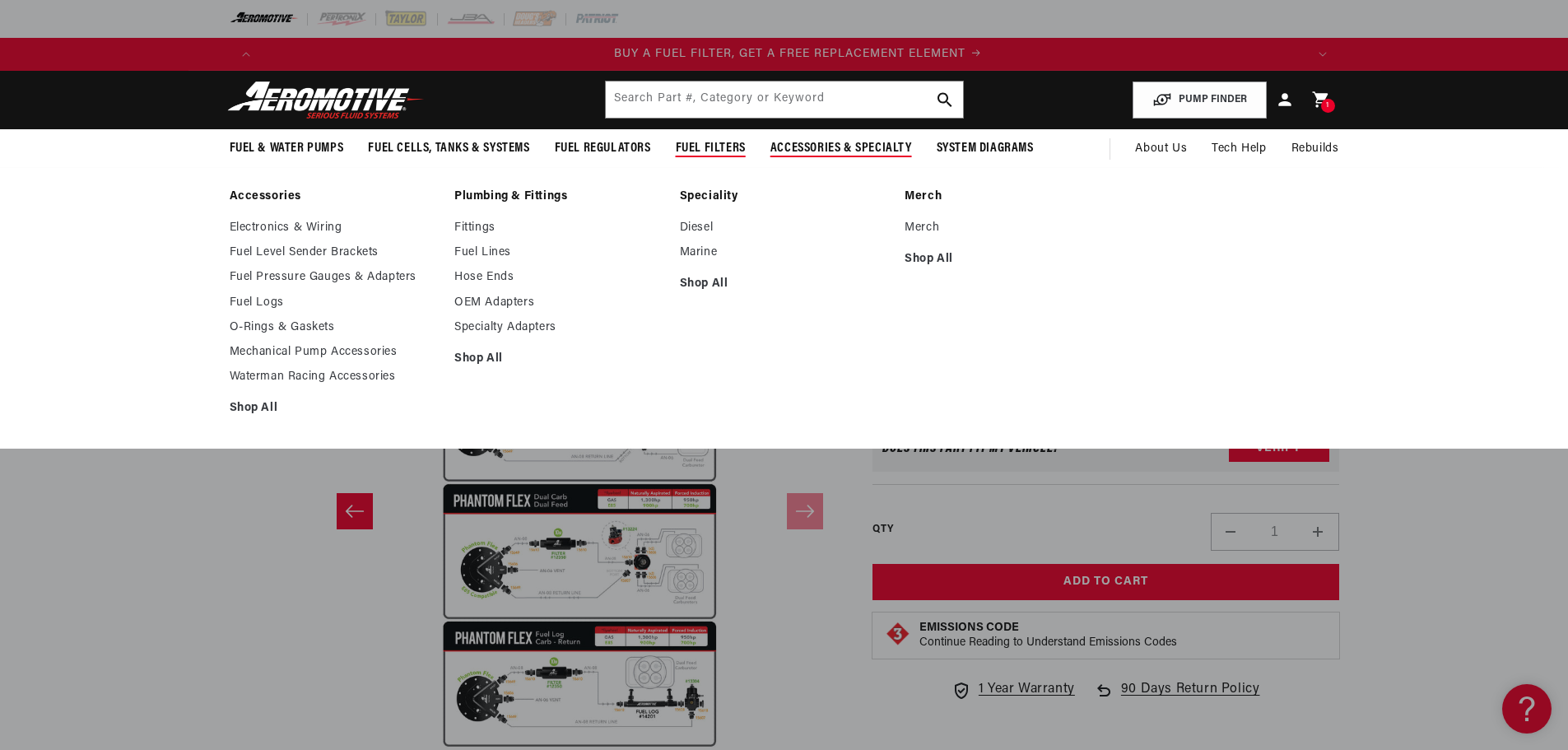
scroll to position [0, 1044]
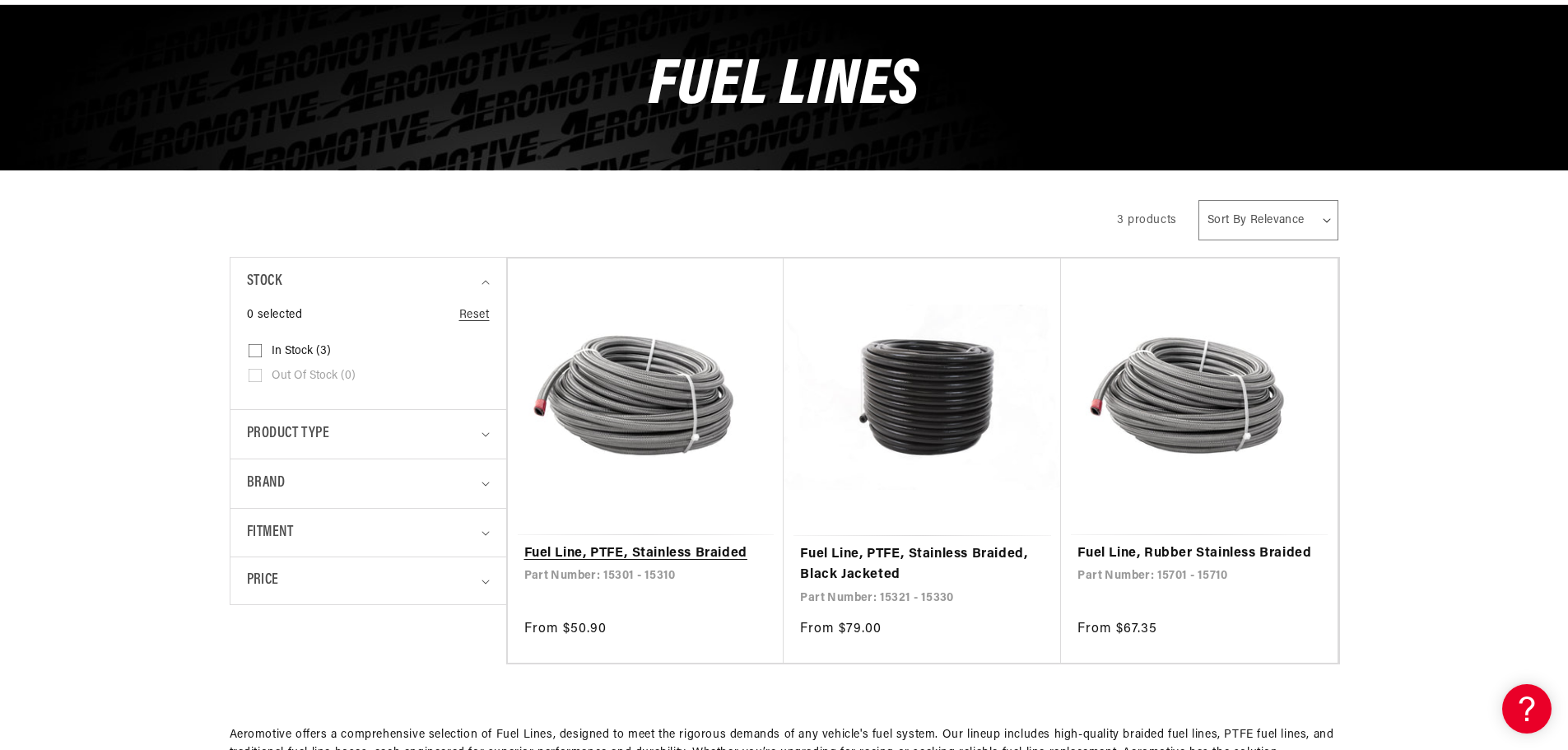
scroll to position [0, 2087]
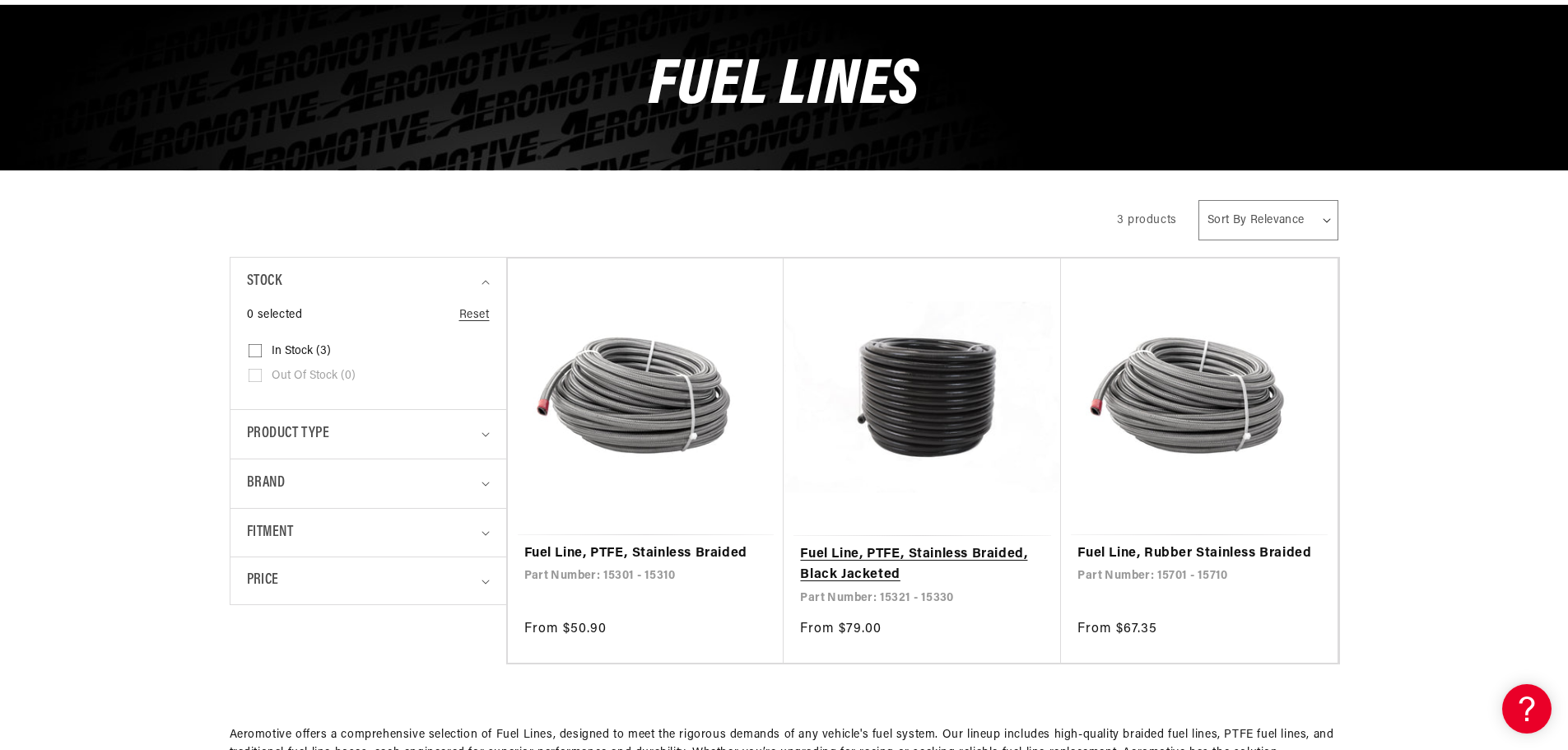
click at [852, 562] on link "Fuel Line, PTFE, Stainless Braided, Black Jacketed" at bounding box center [922, 564] width 245 height 42
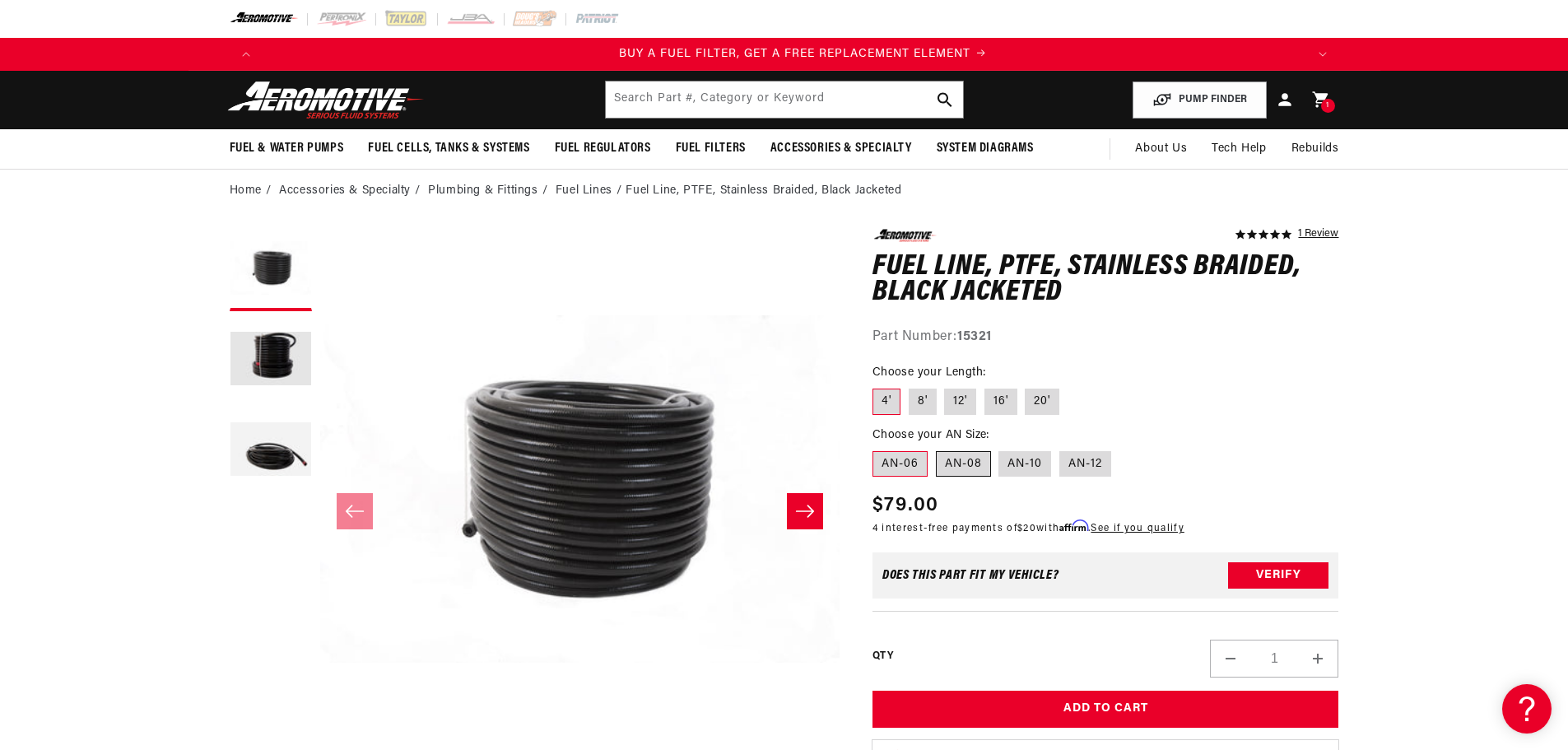
scroll to position [0, 1044]
click at [963, 467] on label "AN-08" at bounding box center [963, 463] width 55 height 26
click at [937, 448] on input "AN-08" at bounding box center [936, 447] width 1 height 1
radio input "true"
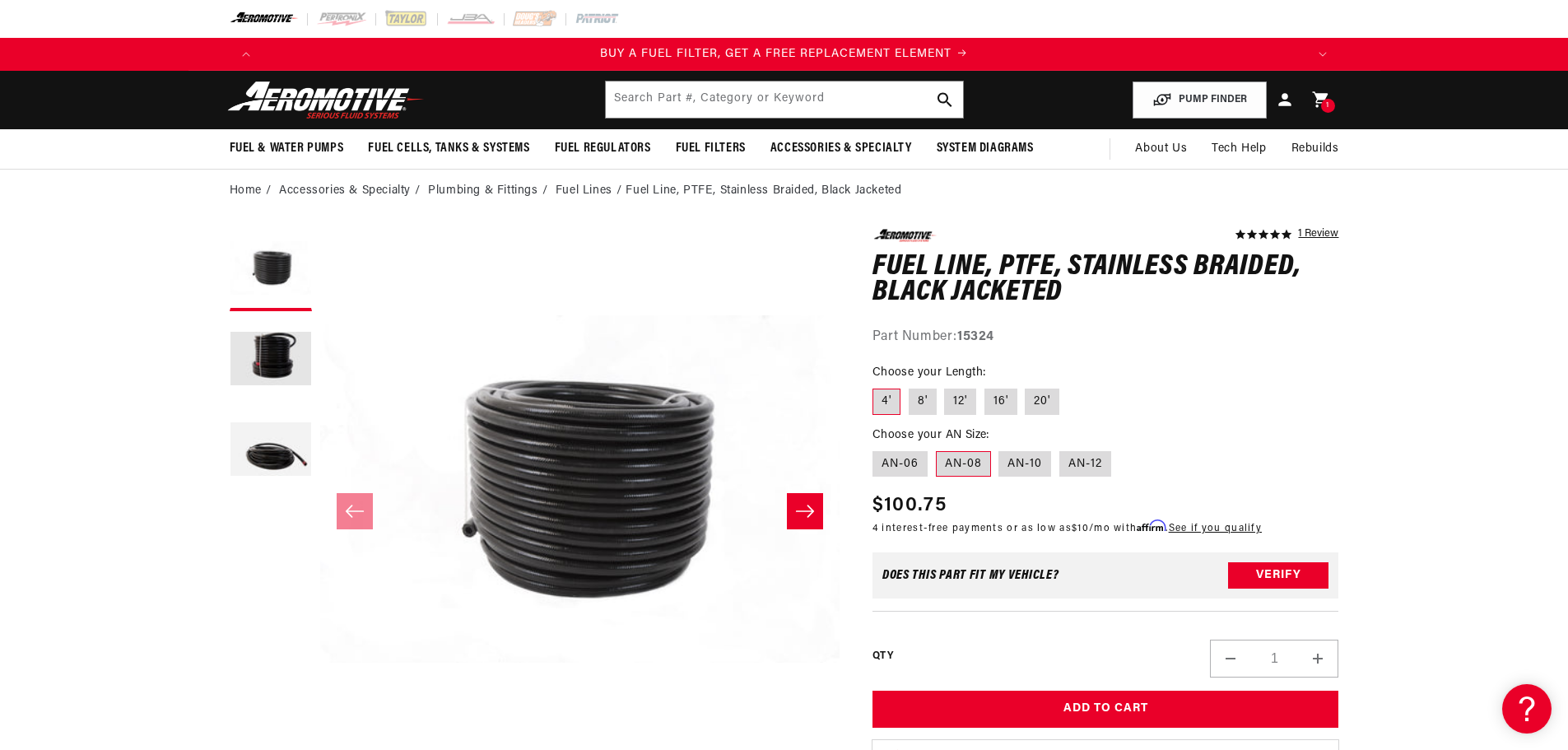
click at [1251, 388] on fieldset "Choose your Length: 4' 8' 12' 16' 20'" at bounding box center [1105, 389] width 467 height 53
click at [1320, 382] on fieldset "Choose your Length: 4' 8' 12' 16' 20'" at bounding box center [1105, 389] width 467 height 53
click at [1337, 387] on fieldset "Choose your Length: 4' 8' 12' 16' 20'" at bounding box center [1105, 389] width 467 height 53
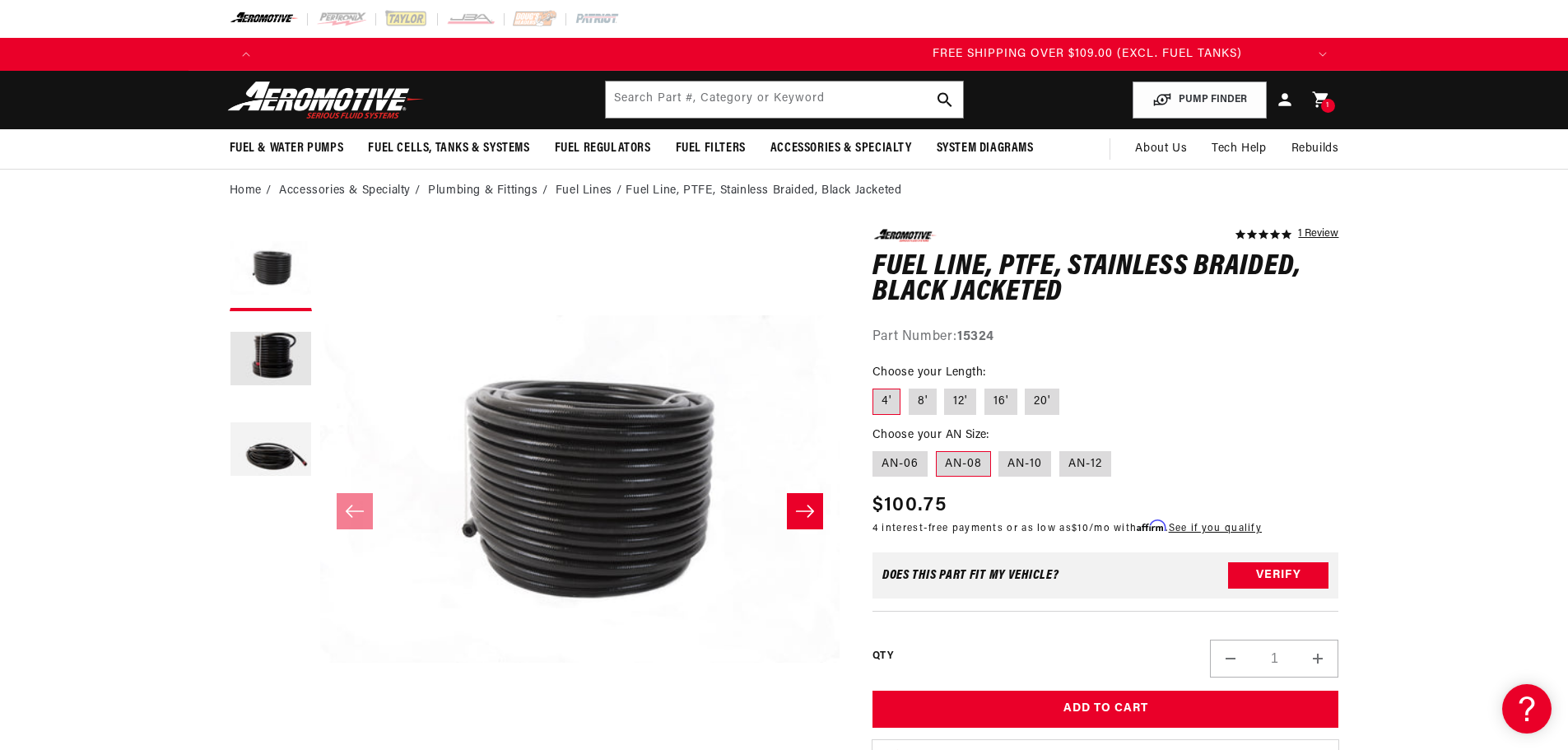
click at [1337, 387] on fieldset "Choose your Length: 4' 8' 12' 16' 20'" at bounding box center [1105, 389] width 467 height 53
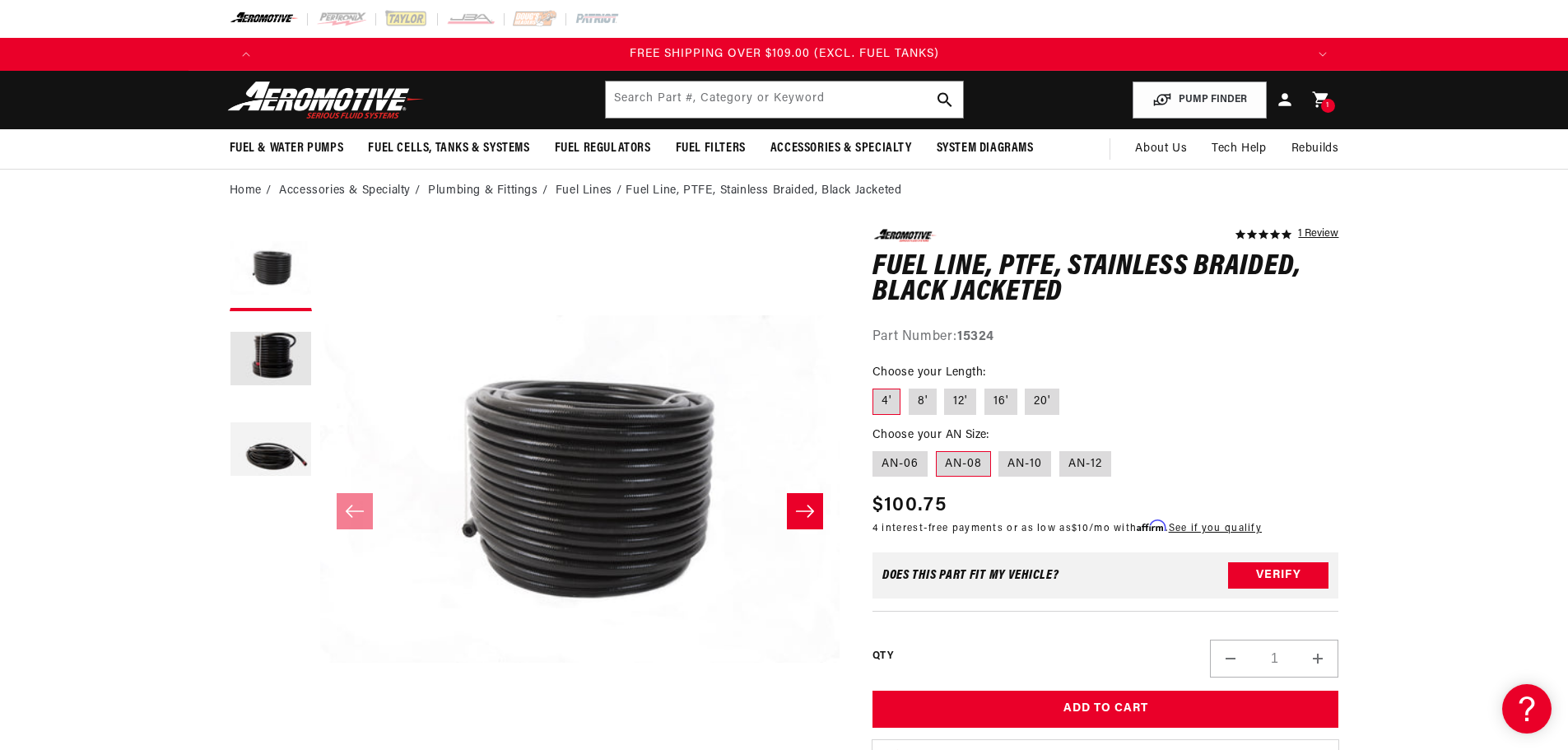
click at [1337, 387] on fieldset "Choose your Length: 4' 8' 12' 16' 20'" at bounding box center [1105, 389] width 467 height 53
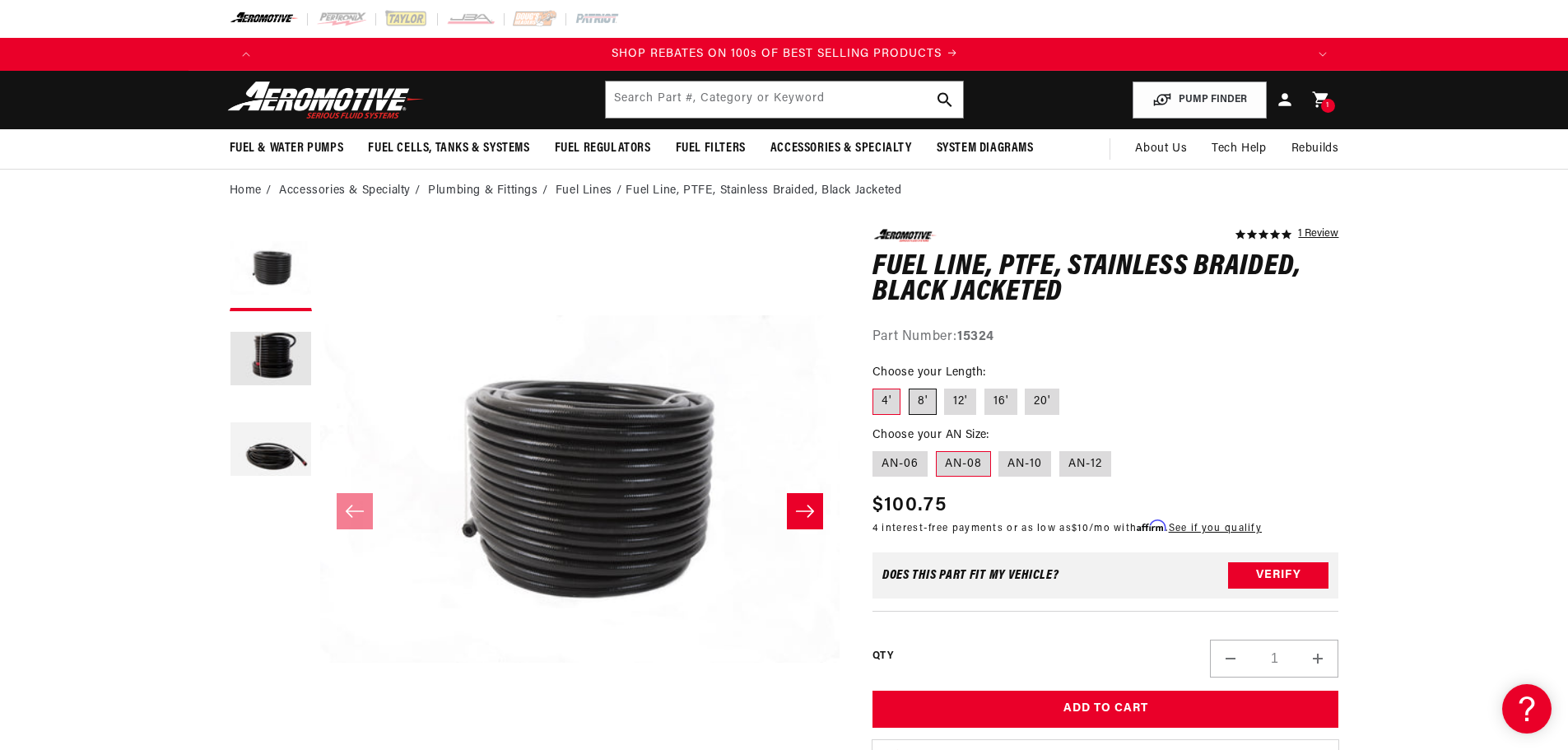
scroll to position [0, 2087]
drag, startPoint x: 930, startPoint y: 406, endPoint x: 942, endPoint y: 406, distance: 12.0
click at [930, 406] on label "8'" at bounding box center [922, 401] width 28 height 26
click at [909, 386] on input "8'" at bounding box center [908, 385] width 1 height 1
radio input "true"
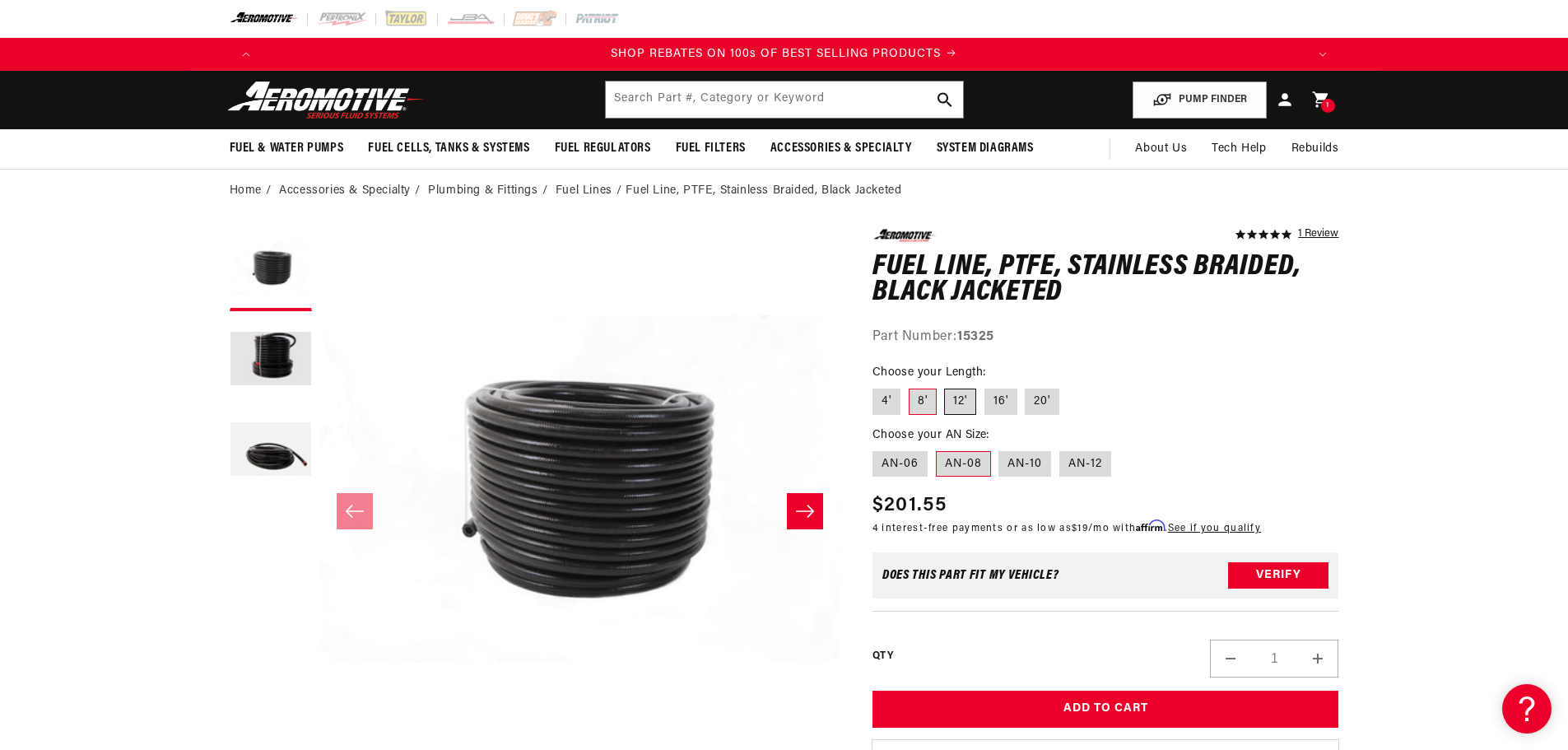
click at [951, 404] on label "12'" at bounding box center [960, 401] width 32 height 26
click at [946, 386] on input "12'" at bounding box center [945, 385] width 1 height 1
radio input "true"
click at [928, 404] on label "8'" at bounding box center [922, 401] width 28 height 26
click at [909, 386] on input "8'" at bounding box center [908, 385] width 1 height 1
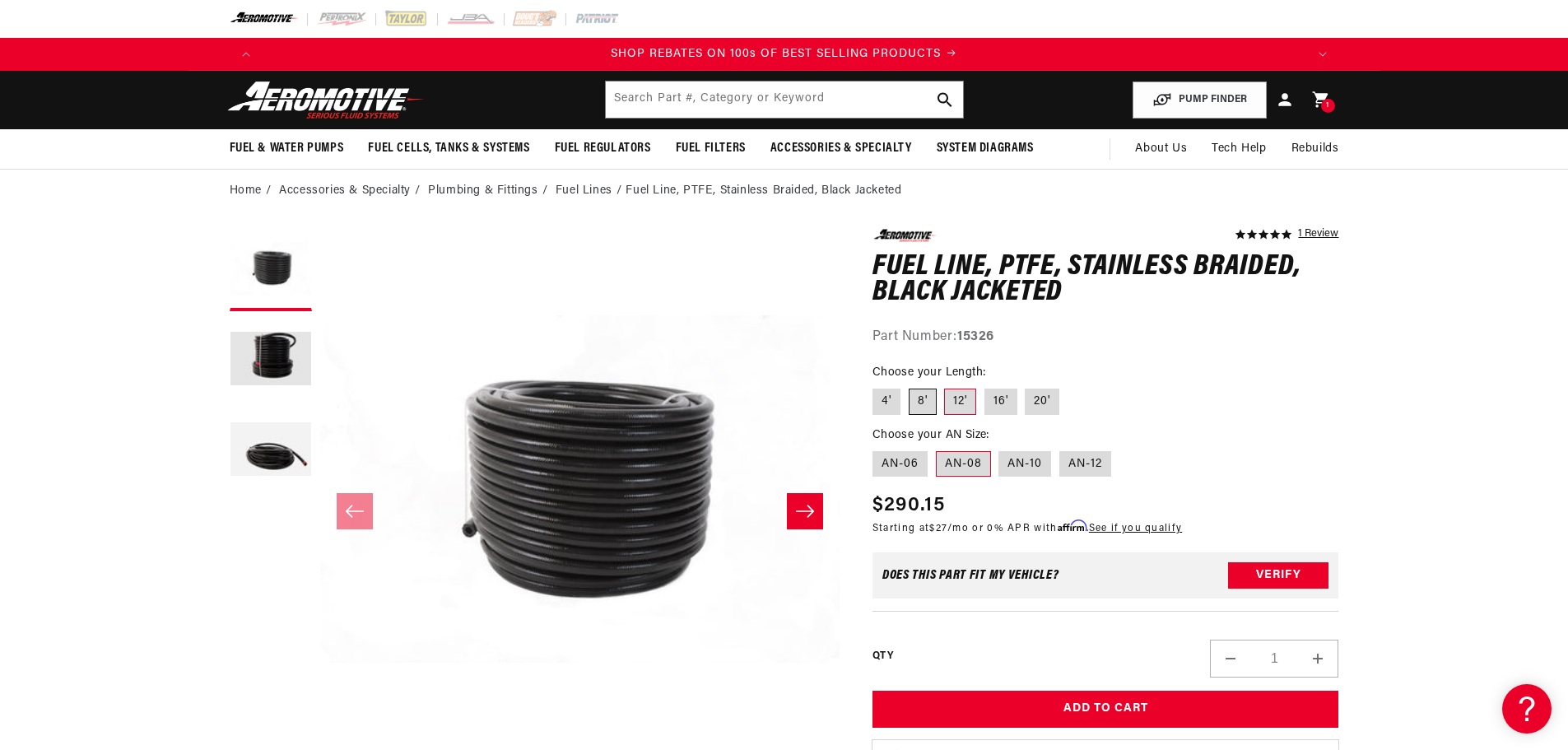
radio input "true"
click at [1338, 379] on fieldset "Choose your Length: 4' 8' 12' 16' 20'" at bounding box center [1105, 389] width 467 height 53
click at [961, 403] on label "12'" at bounding box center [960, 401] width 32 height 26
click at [946, 386] on input "12'" at bounding box center [945, 385] width 1 height 1
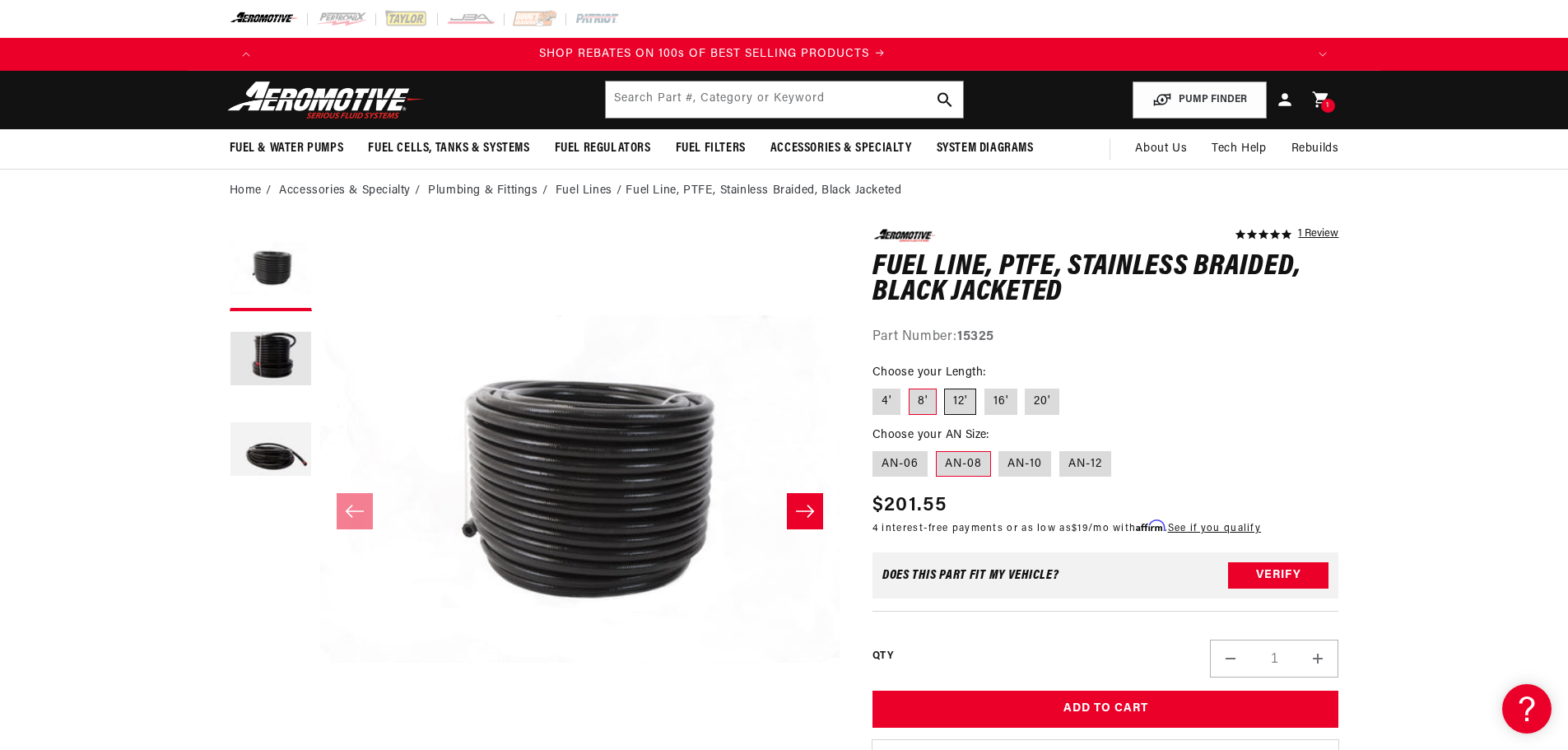
radio input "true"
click at [888, 461] on label "AN-06" at bounding box center [900, 463] width 55 height 26
click at [877, 448] on input "AN-06" at bounding box center [876, 447] width 1 height 1
radio input "true"
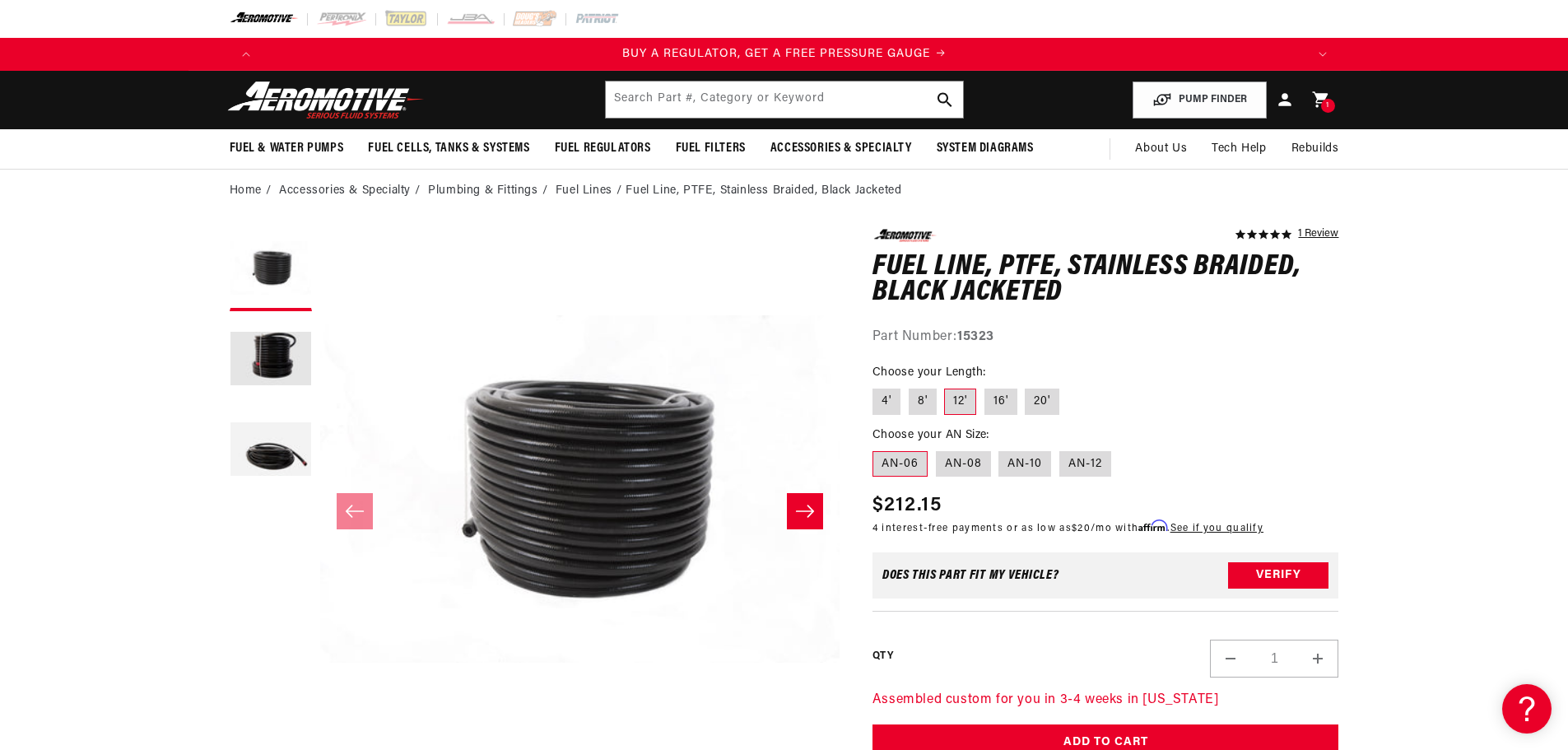
click at [1327, 380] on fieldset "Choose your Length: 4' 8' 12' 16' 20'" at bounding box center [1105, 389] width 467 height 53
click at [1326, 380] on fieldset "Choose your Length: 4' 8' 12' 16' 20'" at bounding box center [1105, 389] width 467 height 53
click at [1303, 360] on div "5.0 star rating 1 Review Fuel Line, PTFE, Stainless Braided, Black Jacketed Fue…" at bounding box center [1105, 553] width 467 height 648
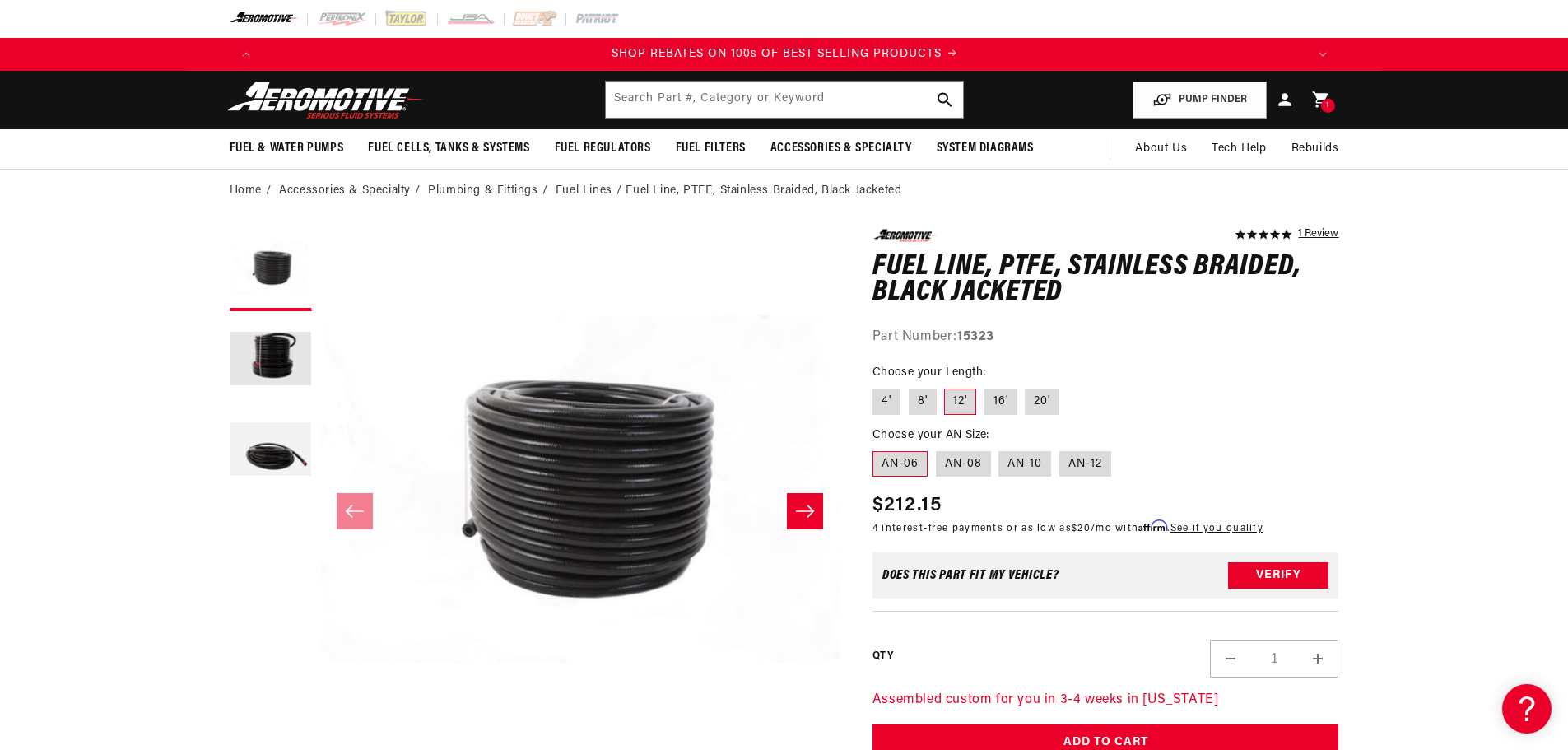
scroll to position [0, 2087]
click at [1279, 368] on fieldset "Choose your Length: 4' 8' 12' 16' 20'" at bounding box center [1105, 389] width 467 height 53
click at [312, 113] on img at bounding box center [326, 99] width 205 height 38
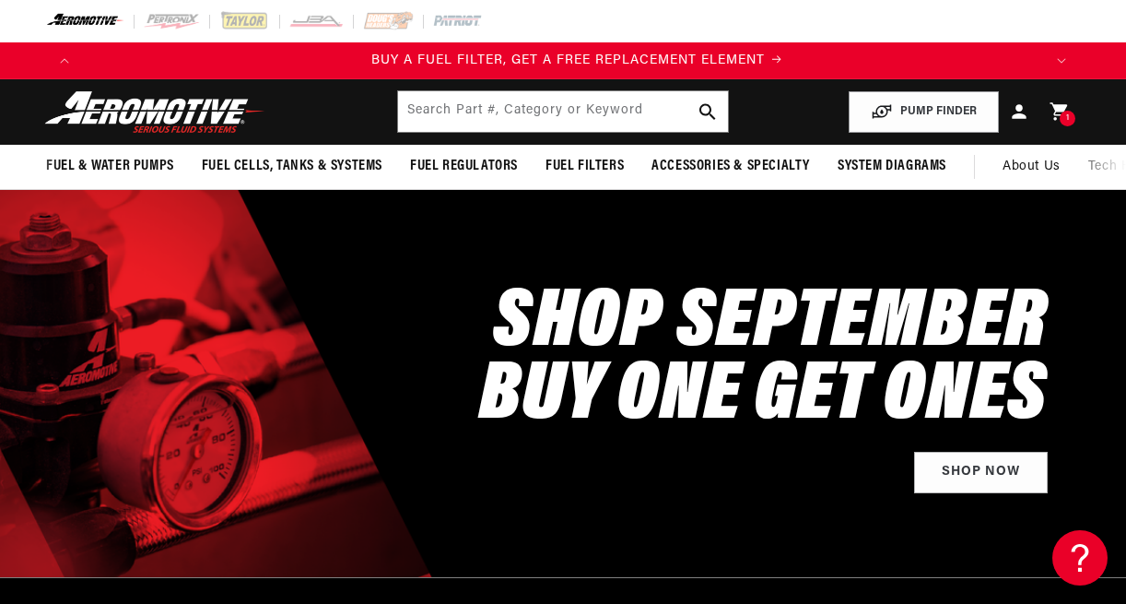
scroll to position [0, 960]
